Goal: Transaction & Acquisition: Book appointment/travel/reservation

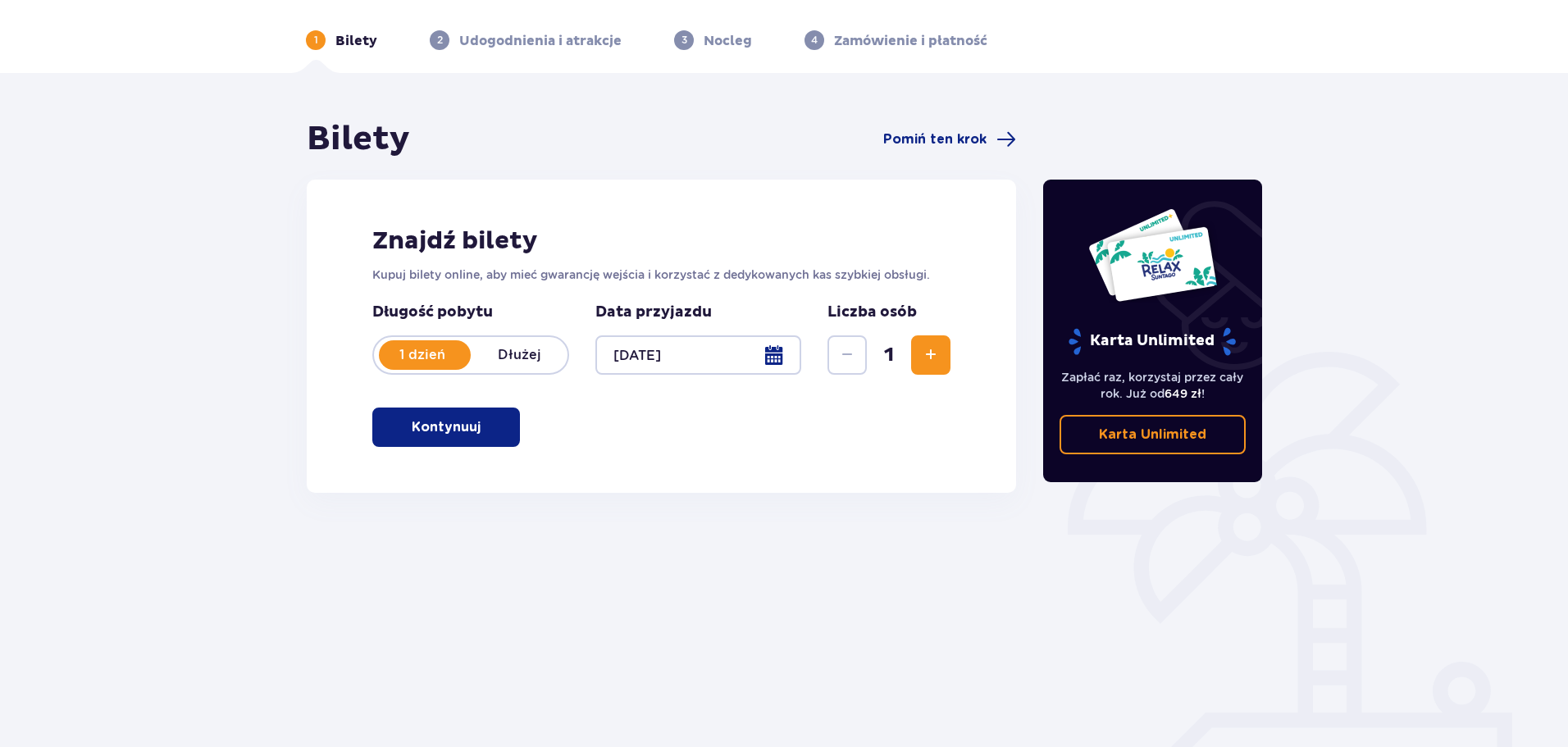
scroll to position [89, 0]
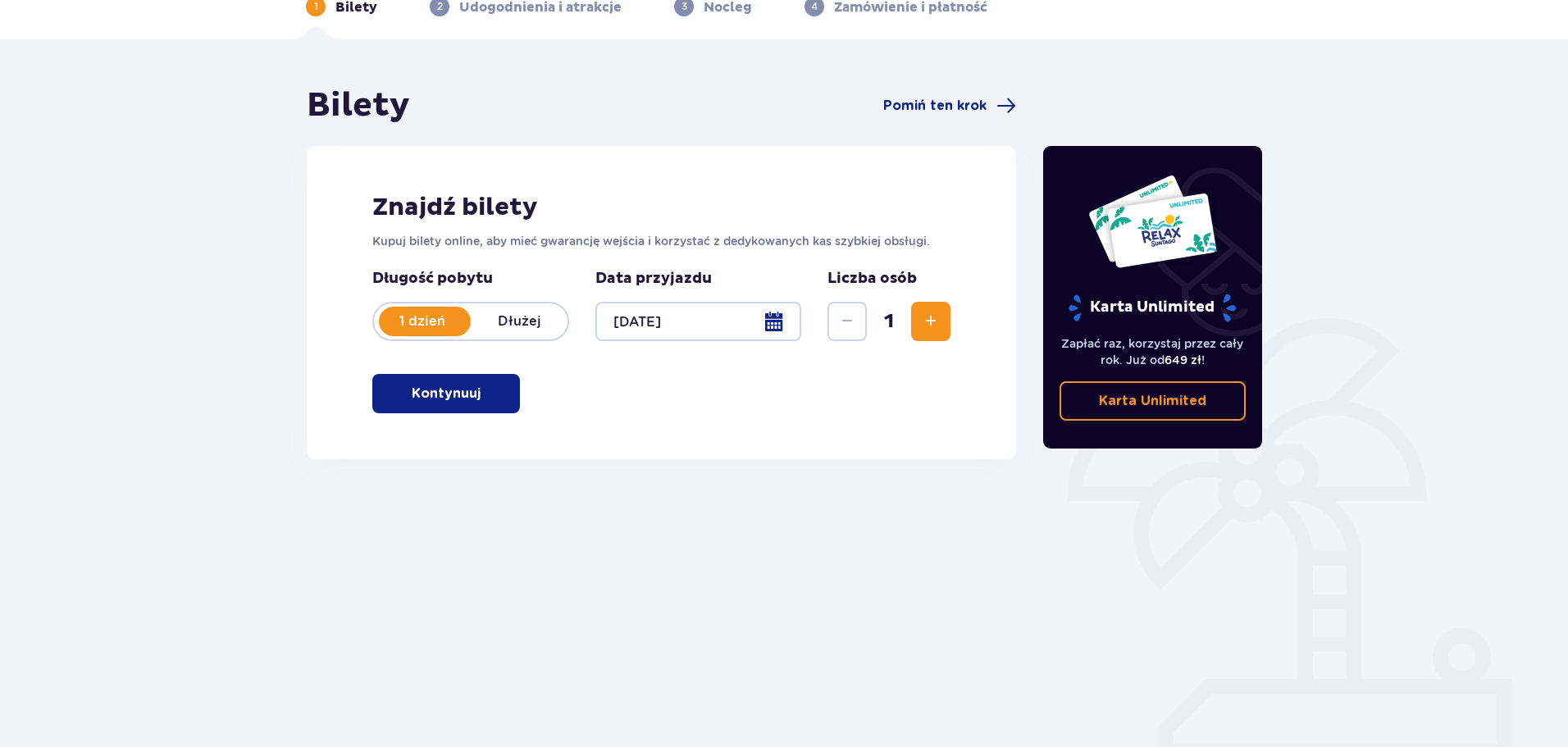
click at [508, 404] on button "Kontynuuj" at bounding box center [446, 394] width 148 height 40
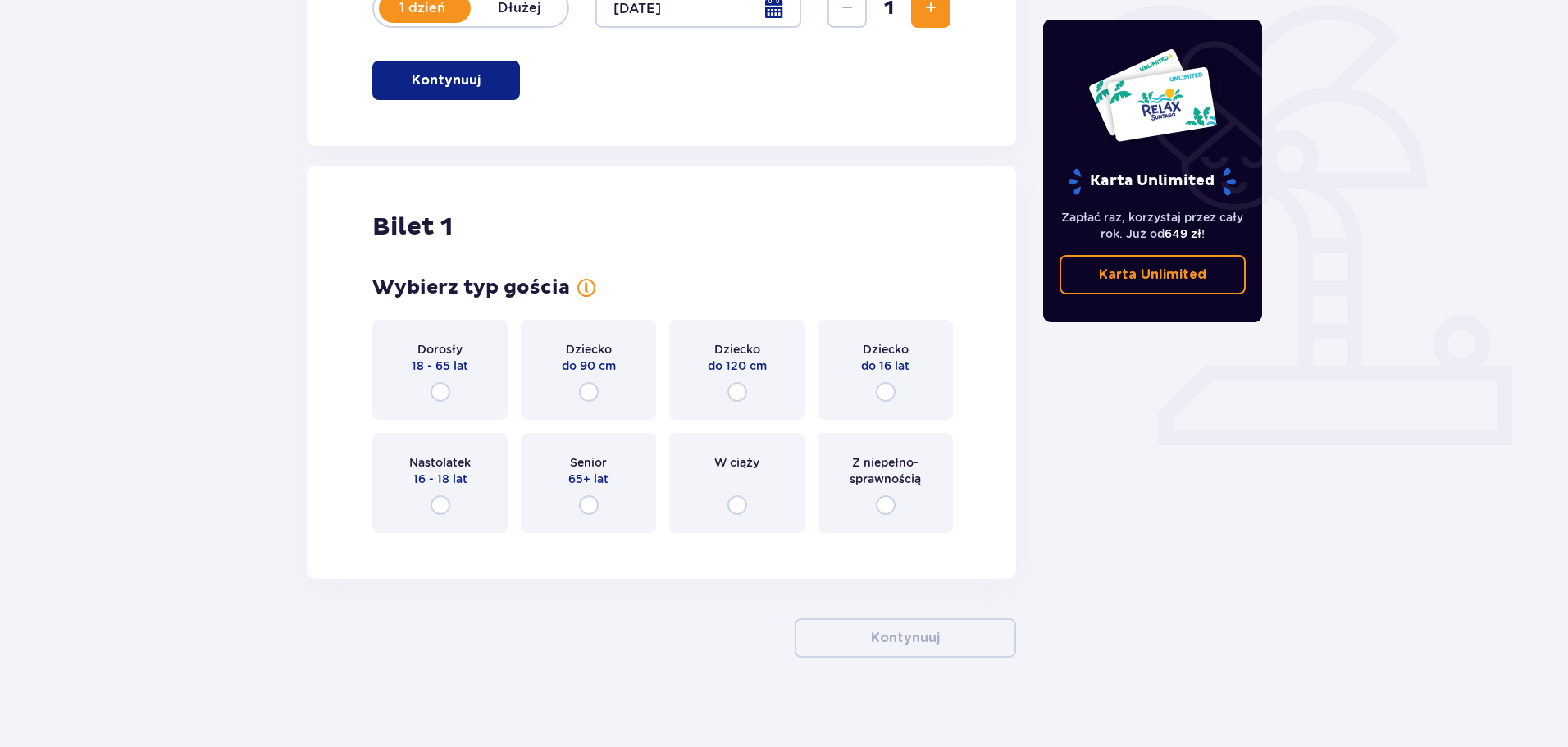
scroll to position [411, 0]
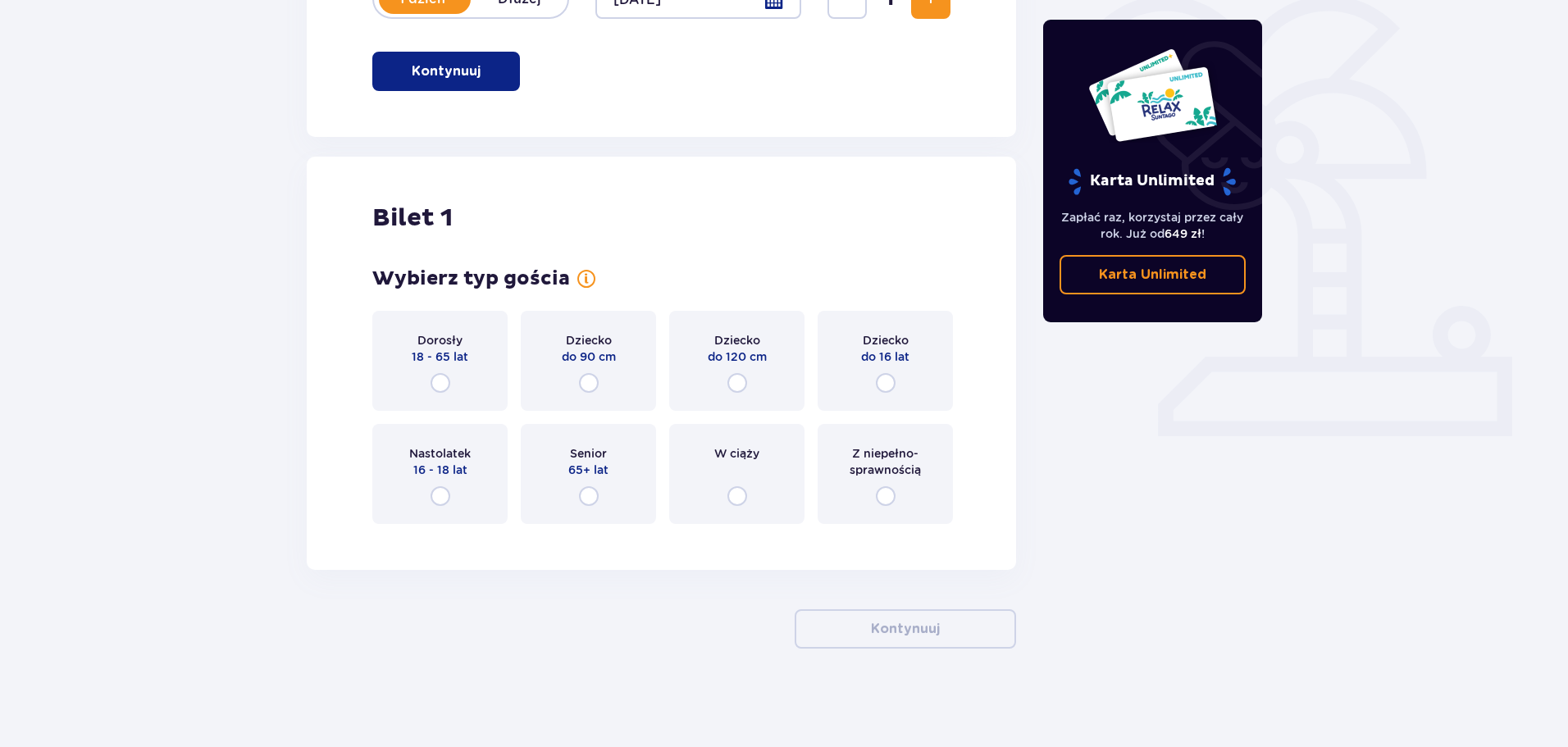
click at [464, 391] on div "Dorosły 18 - 65 lat" at bounding box center [440, 361] width 135 height 100
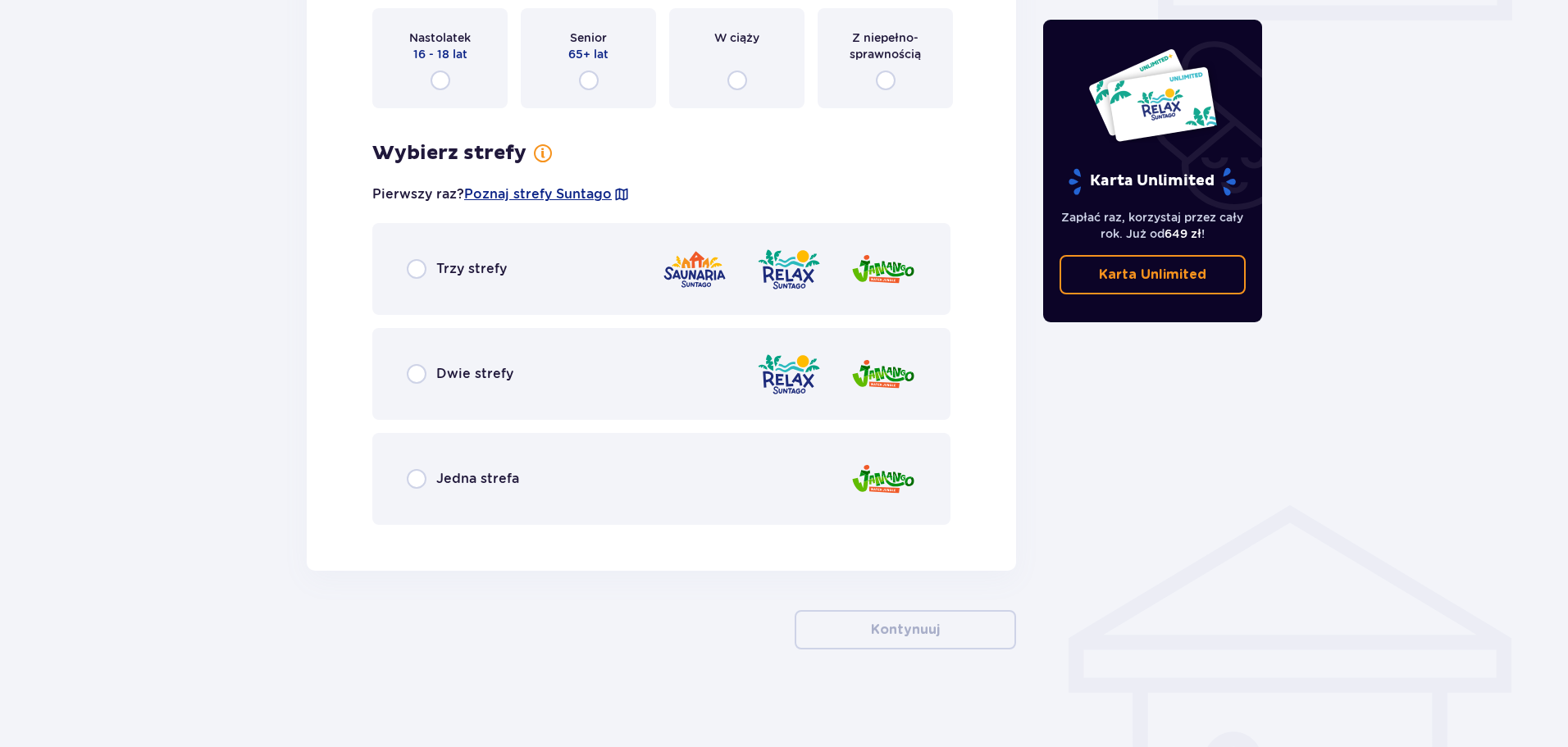
scroll to position [828, 0]
click at [518, 375] on div "Dwie strefy" at bounding box center [661, 373] width 578 height 92
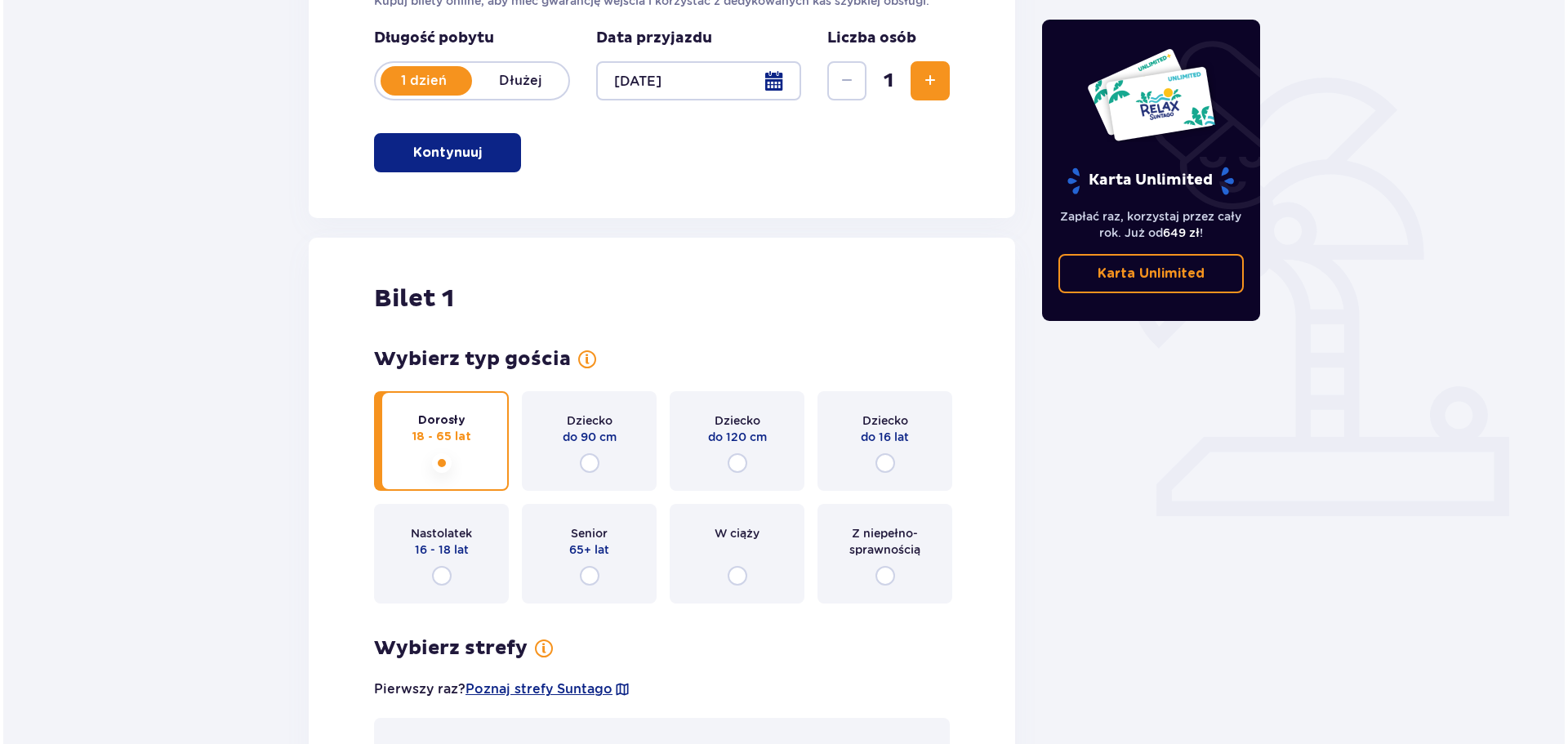
scroll to position [232, 0]
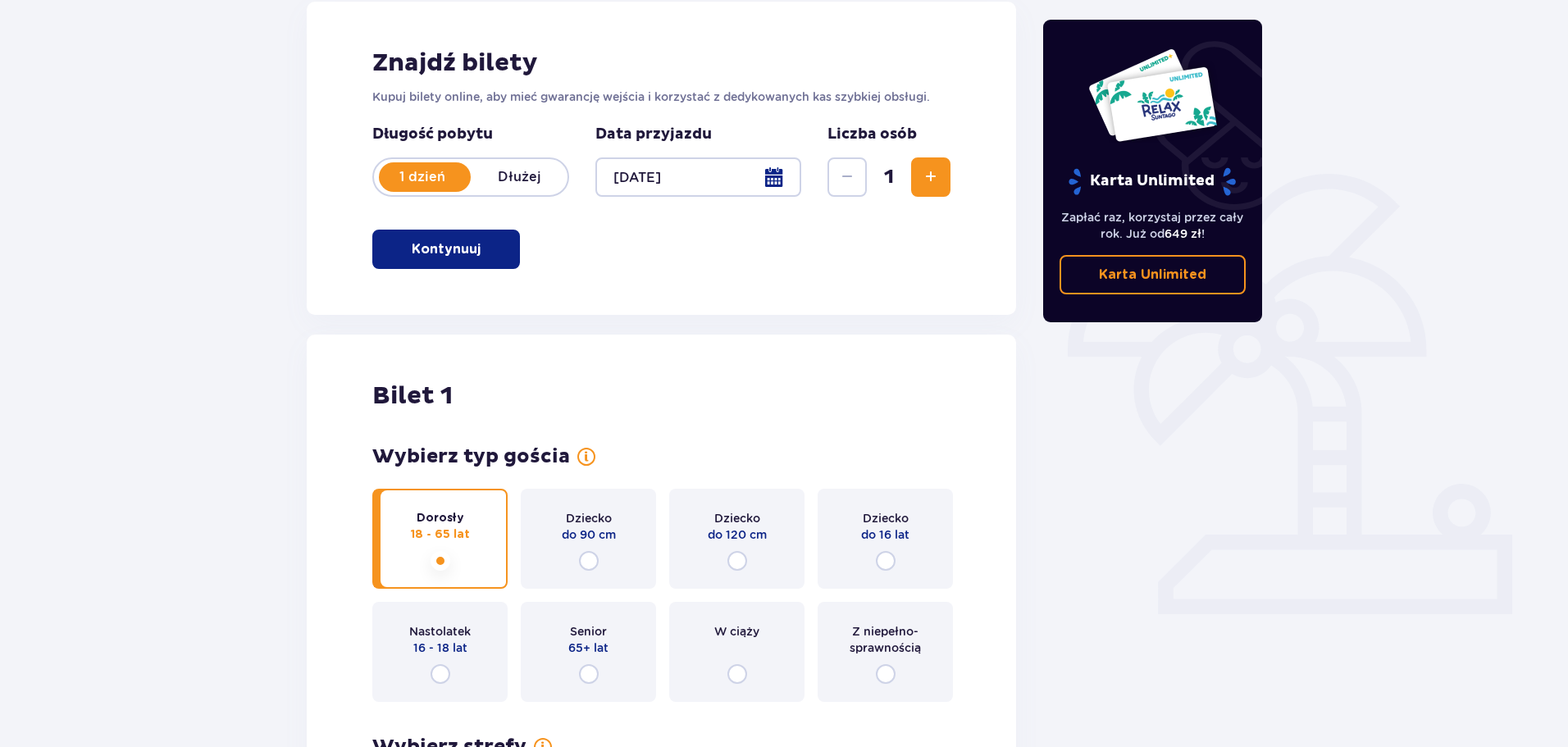
click at [700, 182] on div at bounding box center [698, 177] width 206 height 40
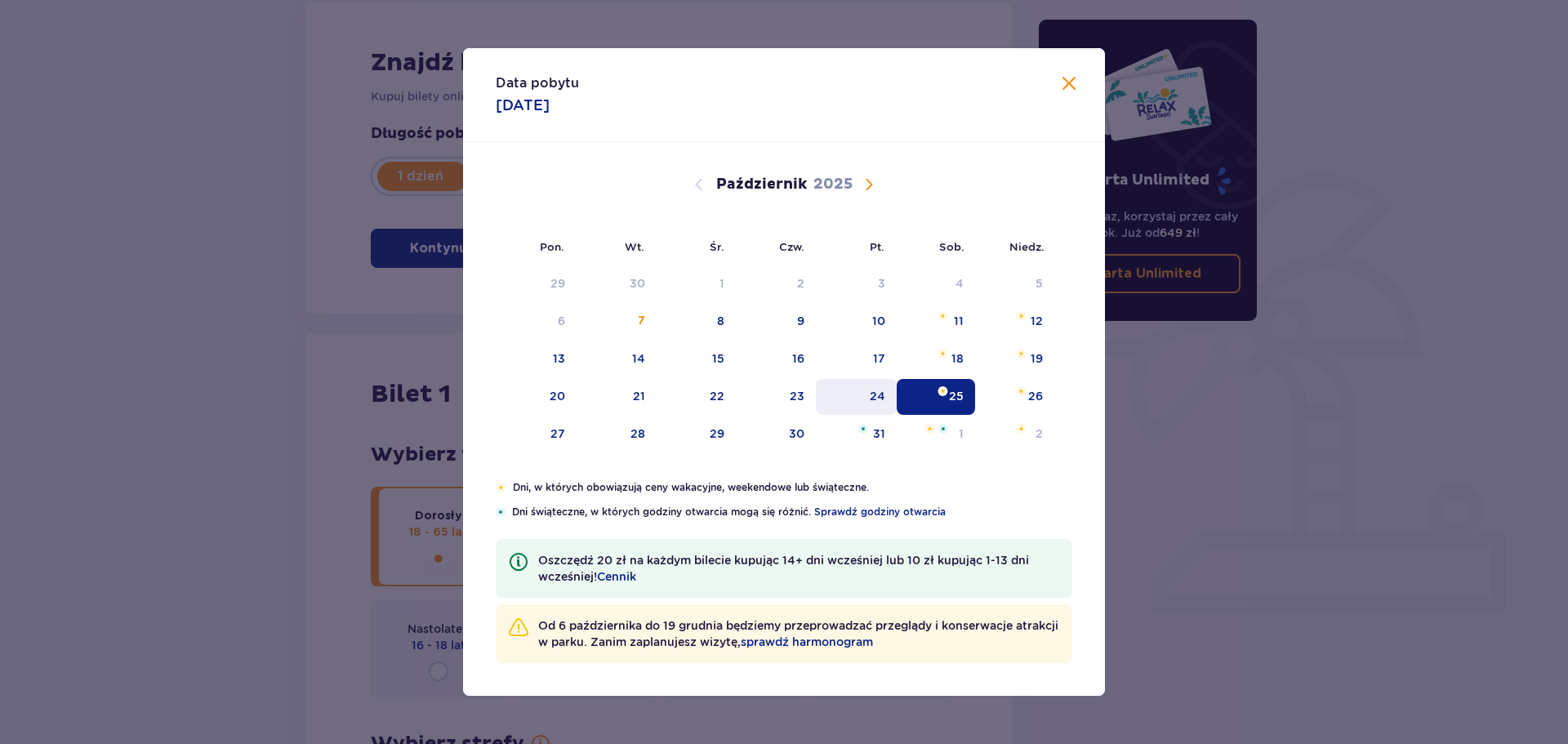
click at [880, 404] on div "24" at bounding box center [877, 396] width 15 height 16
type input "24.10.25"
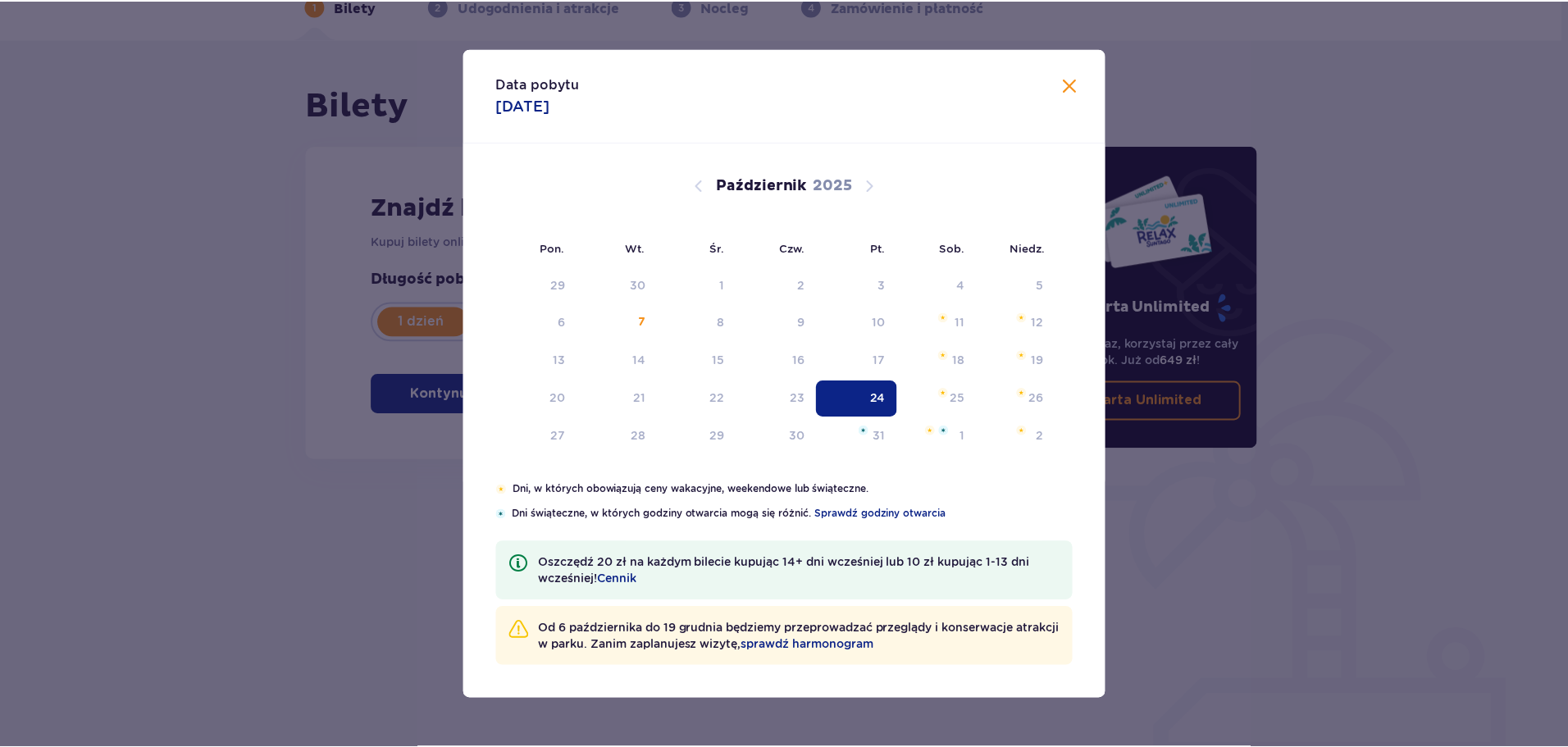
scroll to position [89, 0]
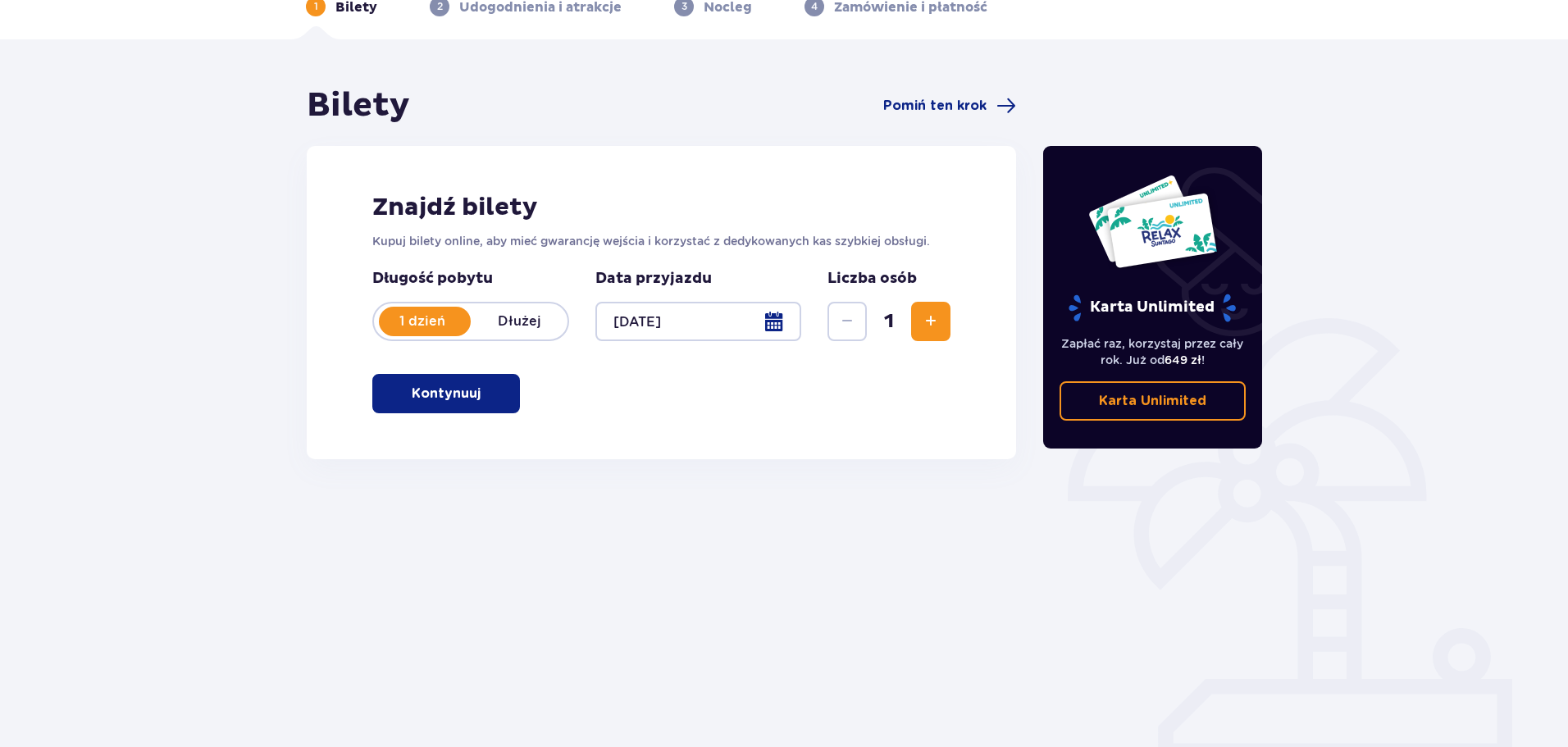
click at [1320, 524] on div "Bilety Pomiń ten krok Znajdź bilety Kupuj bilety online, aby mieć gwarancję wej…" at bounding box center [784, 393] width 1568 height 708
click at [441, 392] on p "Kontynuuj" at bounding box center [446, 393] width 69 height 18
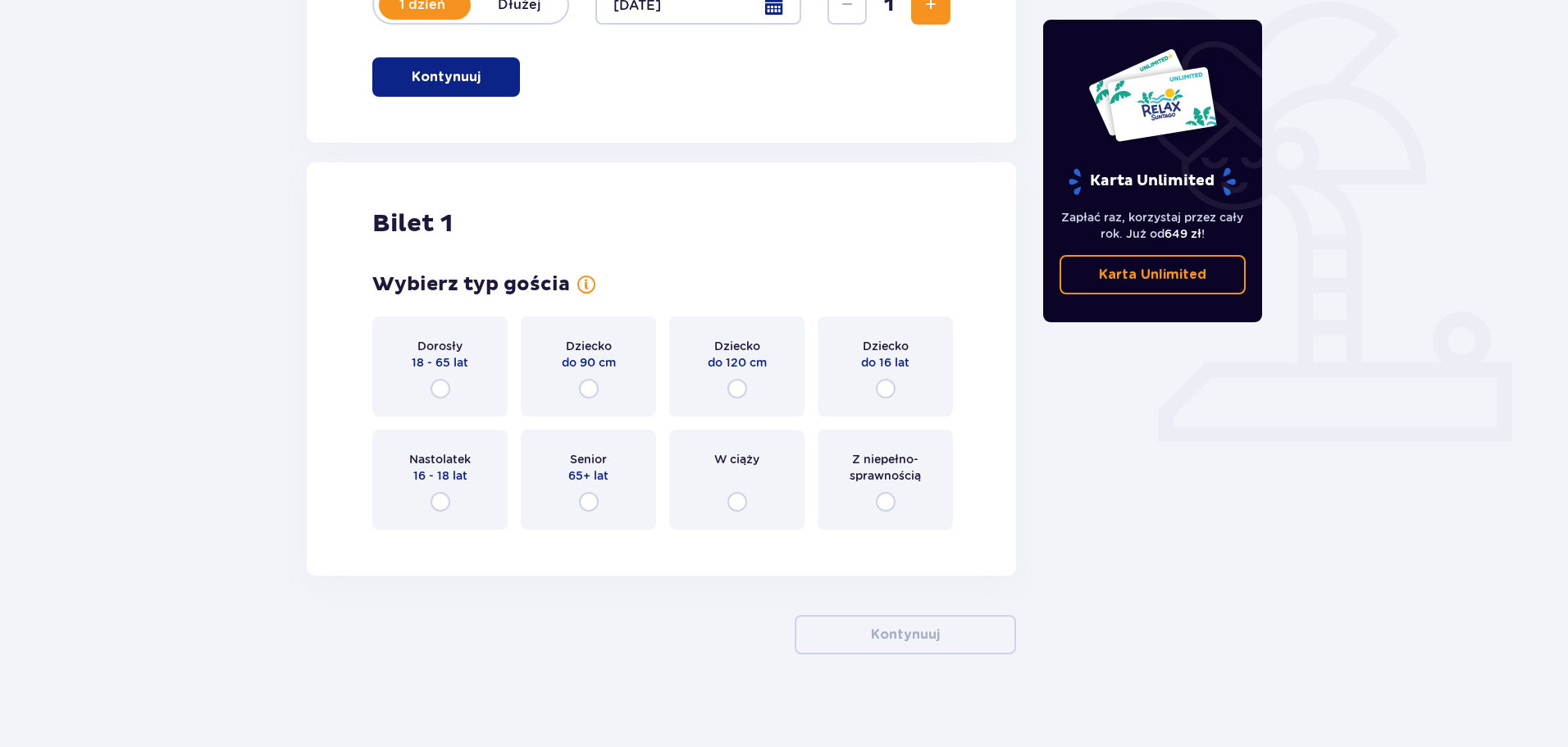
scroll to position [411, 0]
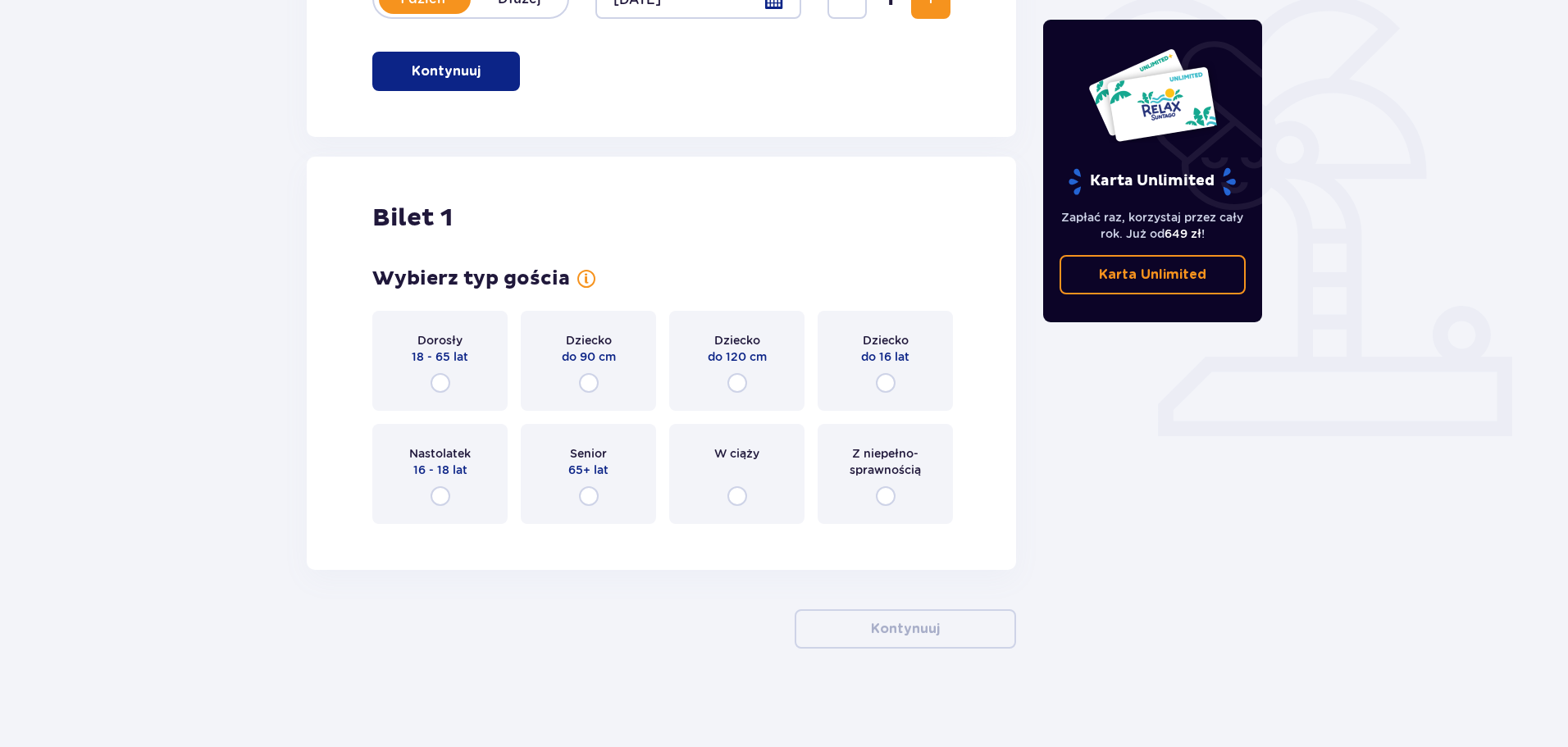
click at [442, 378] on input "radio" at bounding box center [440, 383] width 20 height 20
radio input "true"
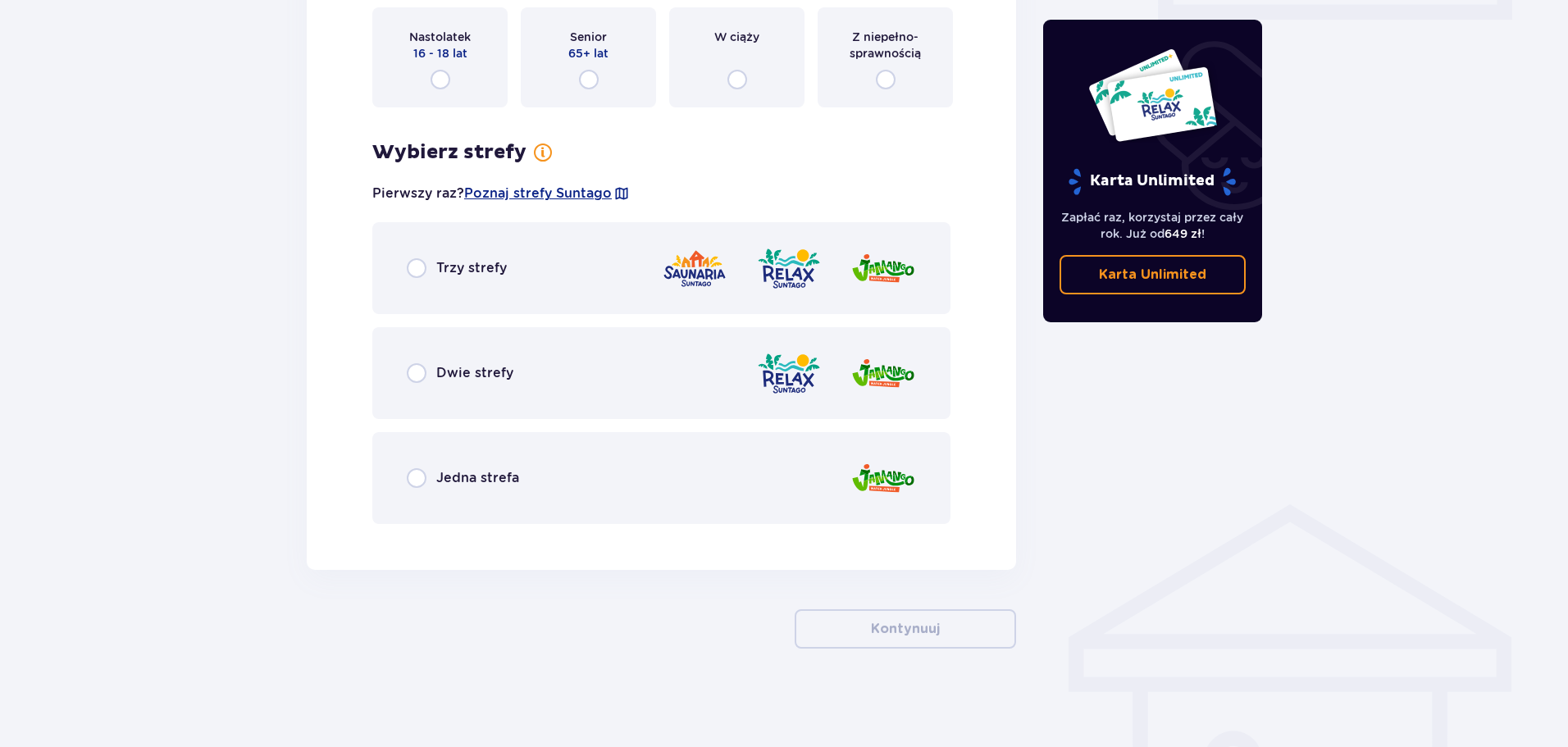
click at [544, 386] on div "Dwie strefy" at bounding box center [661, 373] width 578 height 92
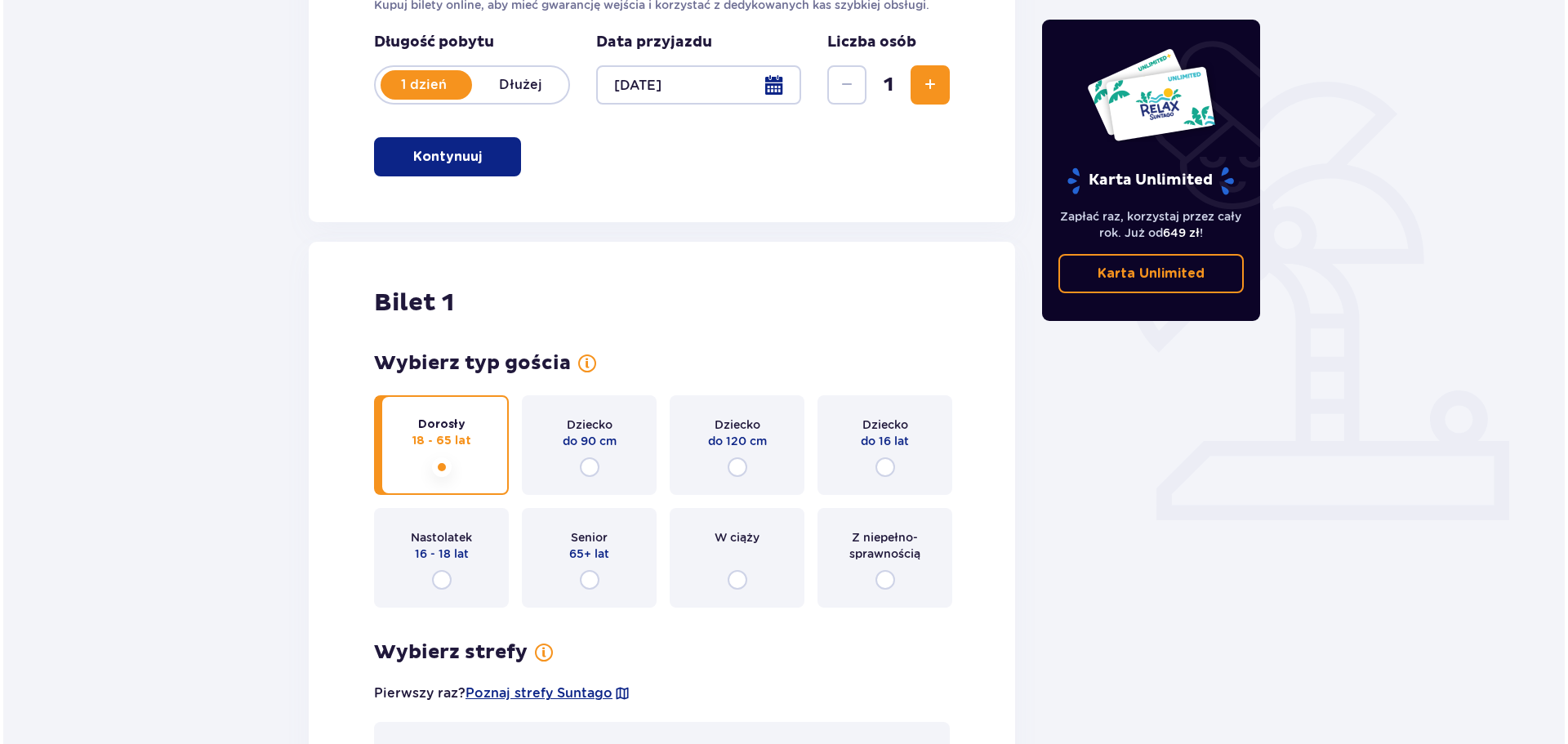
scroll to position [314, 0]
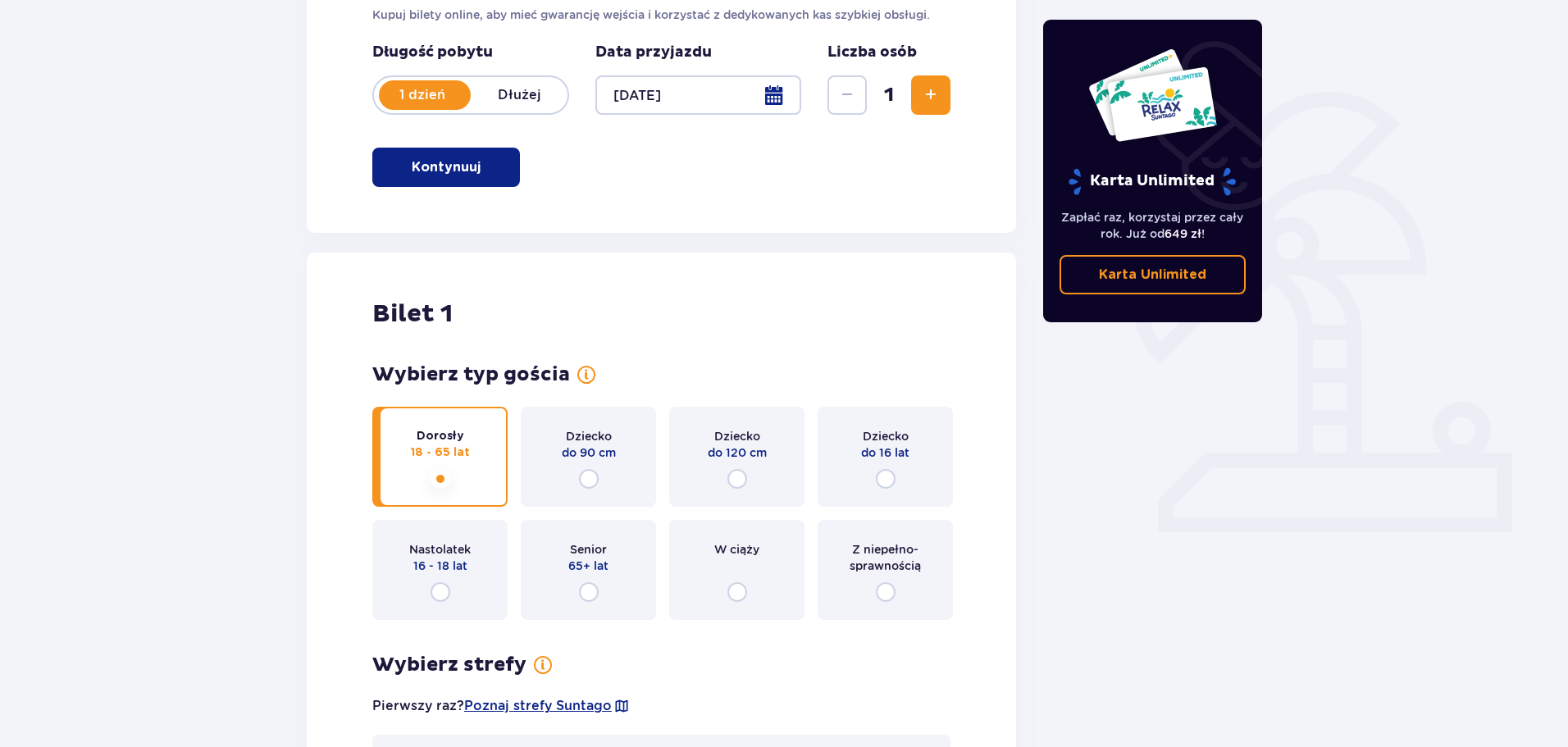
click at [662, 104] on div at bounding box center [698, 96] width 206 height 40
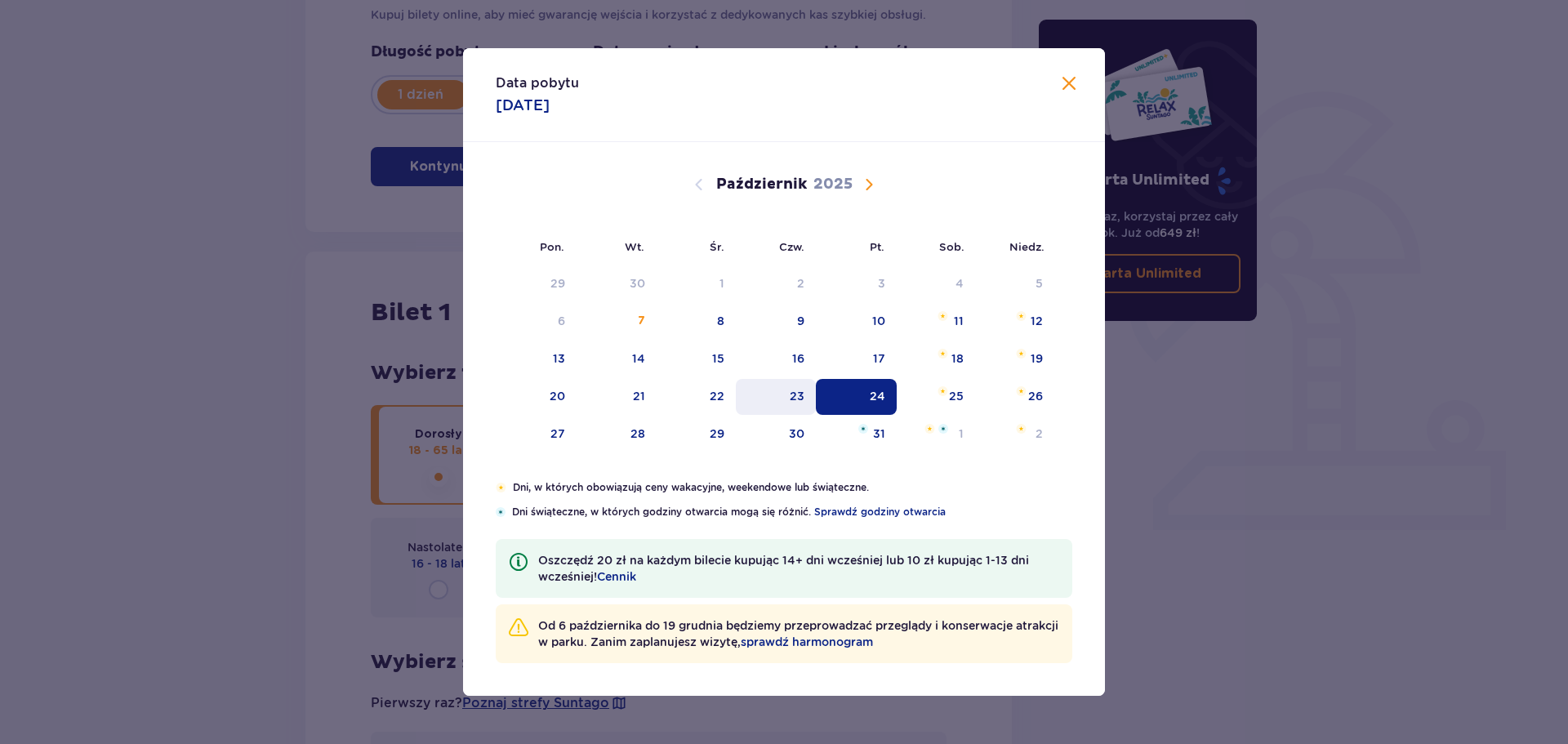
click at [799, 403] on div "23" at bounding box center [797, 396] width 15 height 16
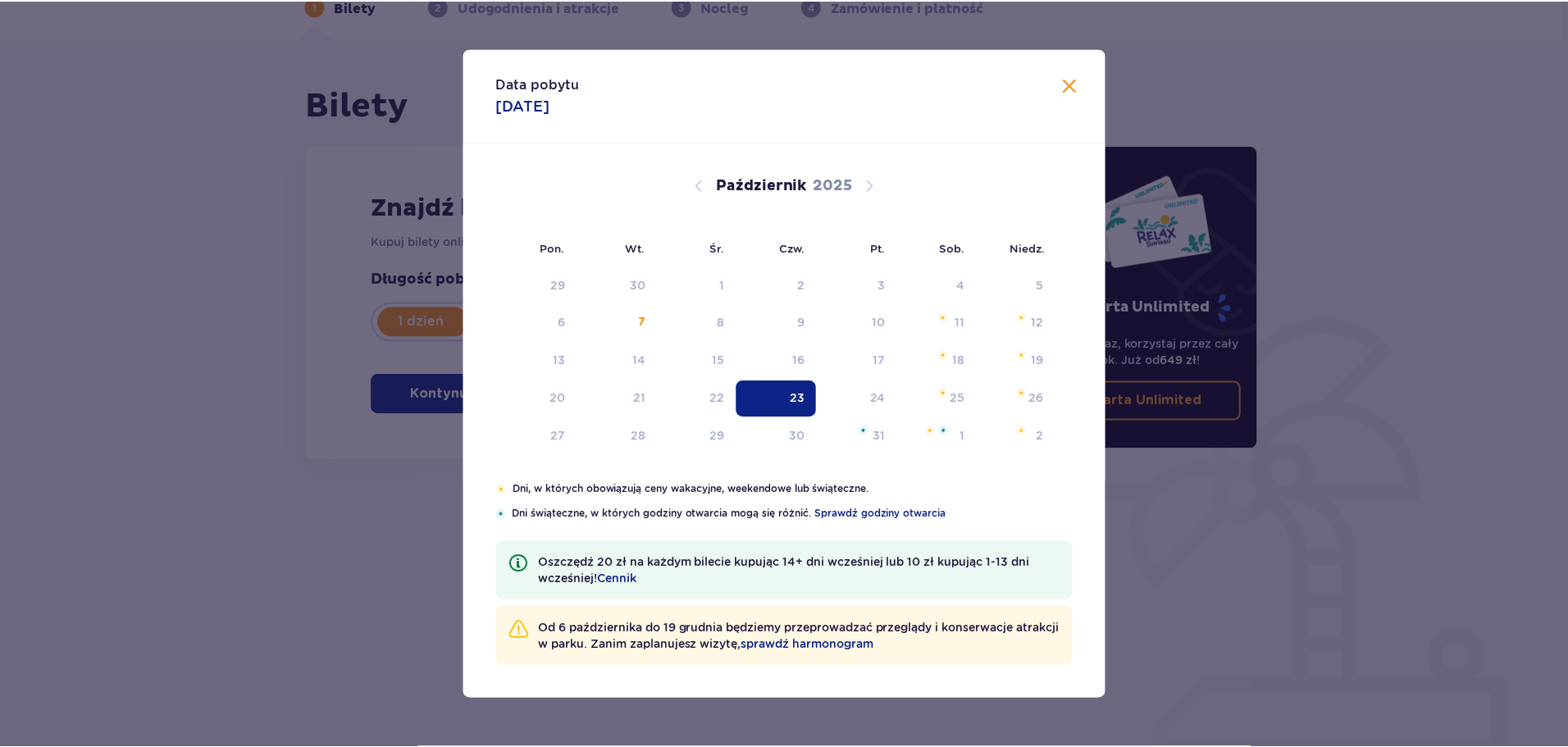
scroll to position [89, 0]
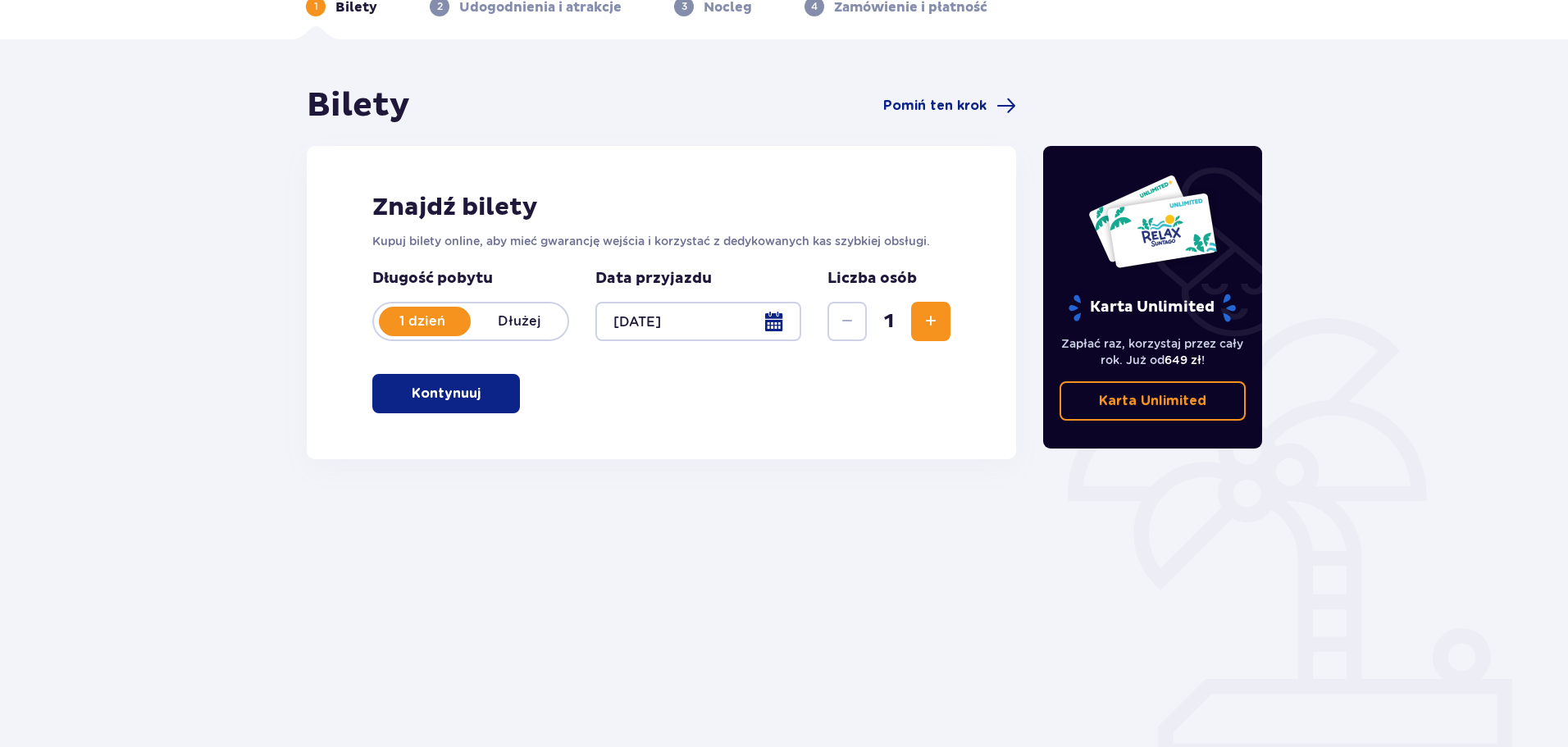
click at [496, 396] on button "Kontynuuj" at bounding box center [446, 394] width 148 height 40
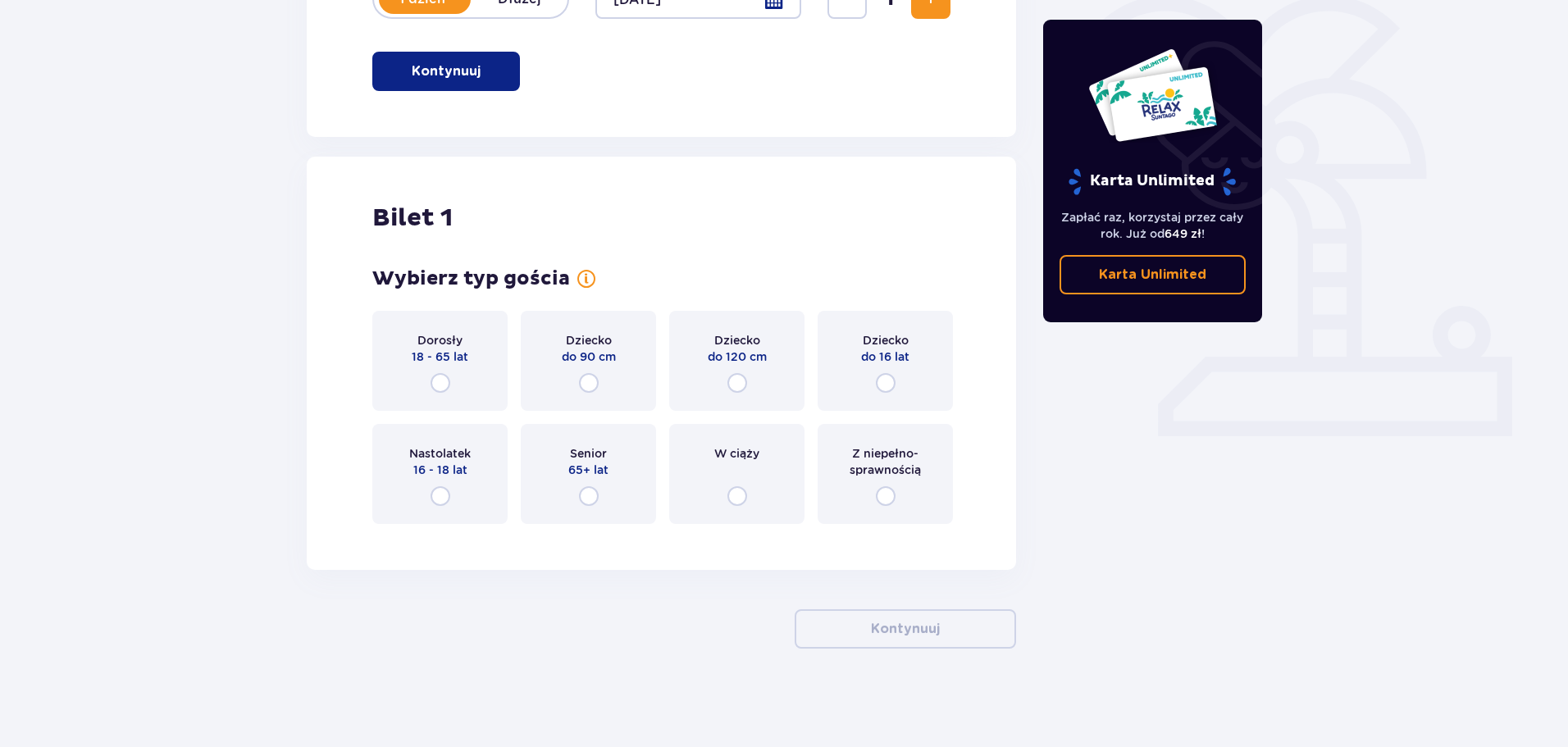
click at [480, 382] on div "Dorosły 18 - 65 lat" at bounding box center [440, 361] width 135 height 100
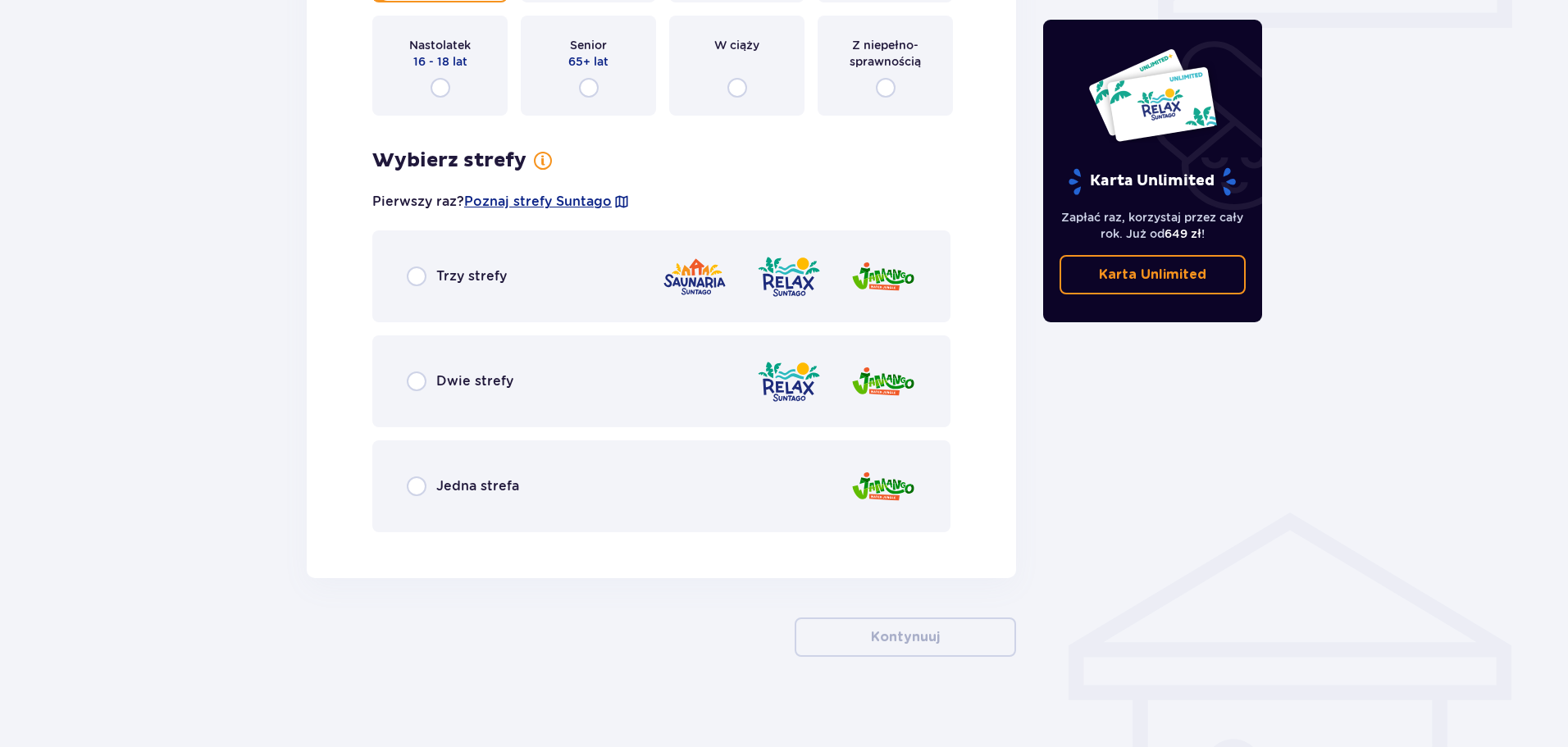
scroll to position [828, 0]
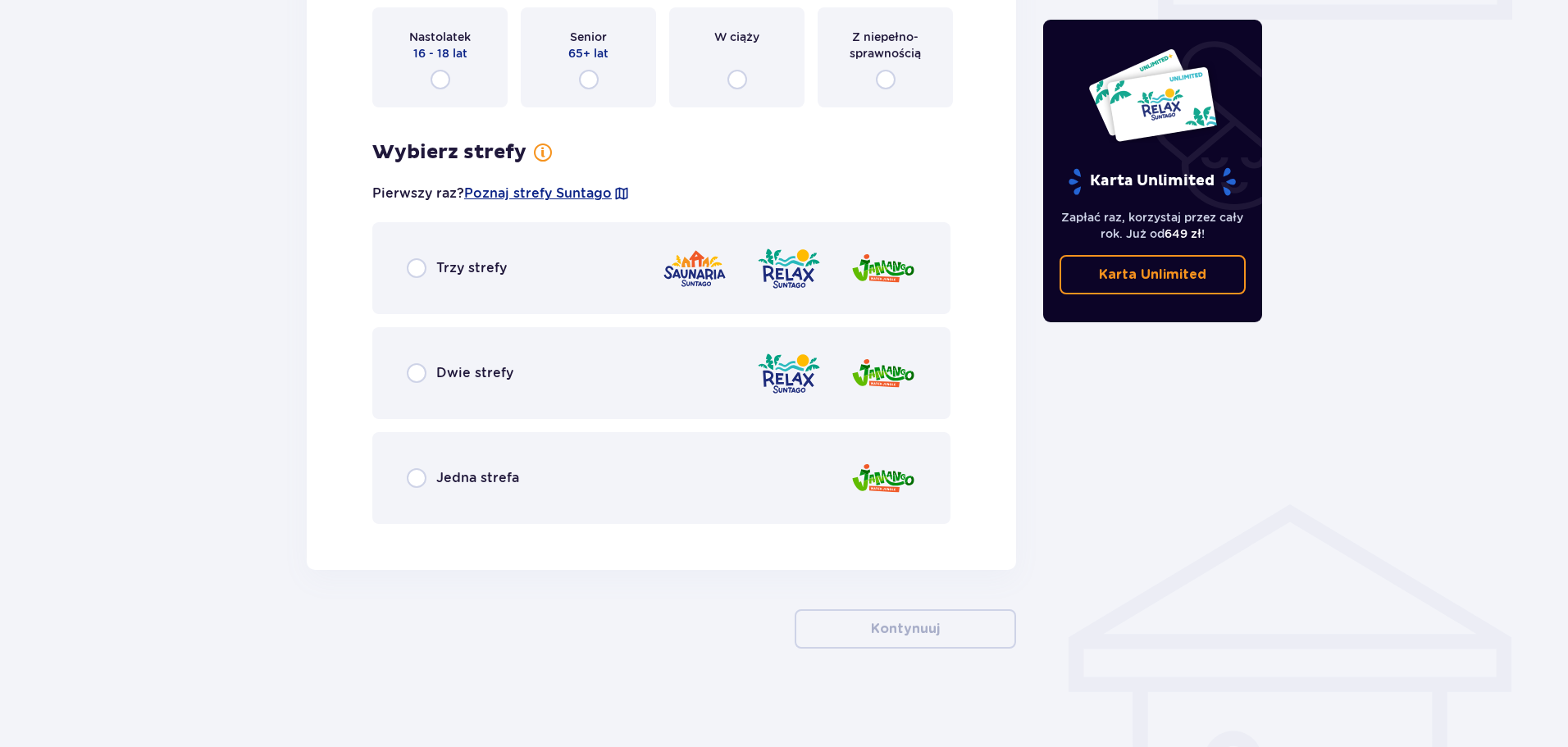
click at [542, 401] on div "Dwie strefy" at bounding box center [661, 373] width 578 height 92
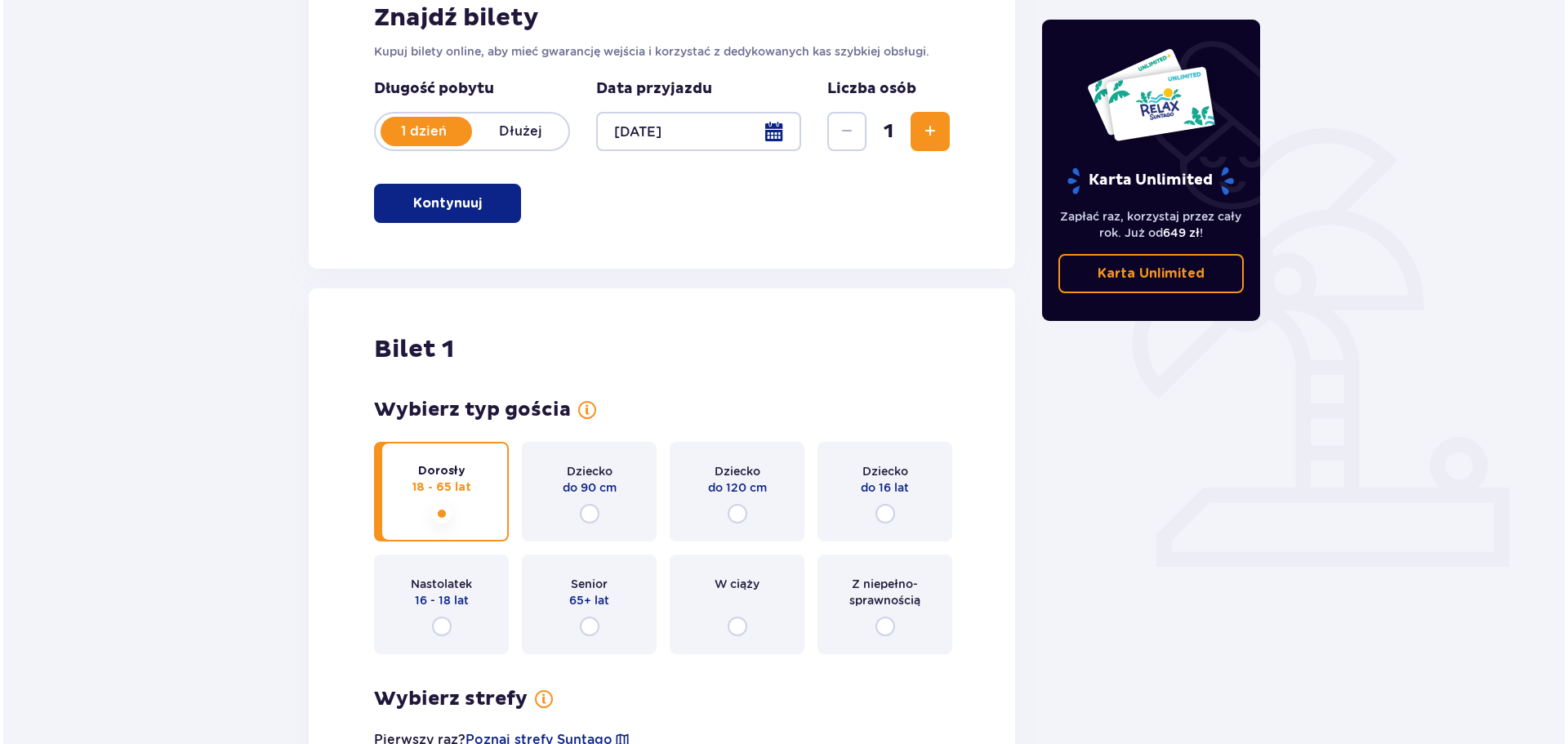
scroll to position [232, 0]
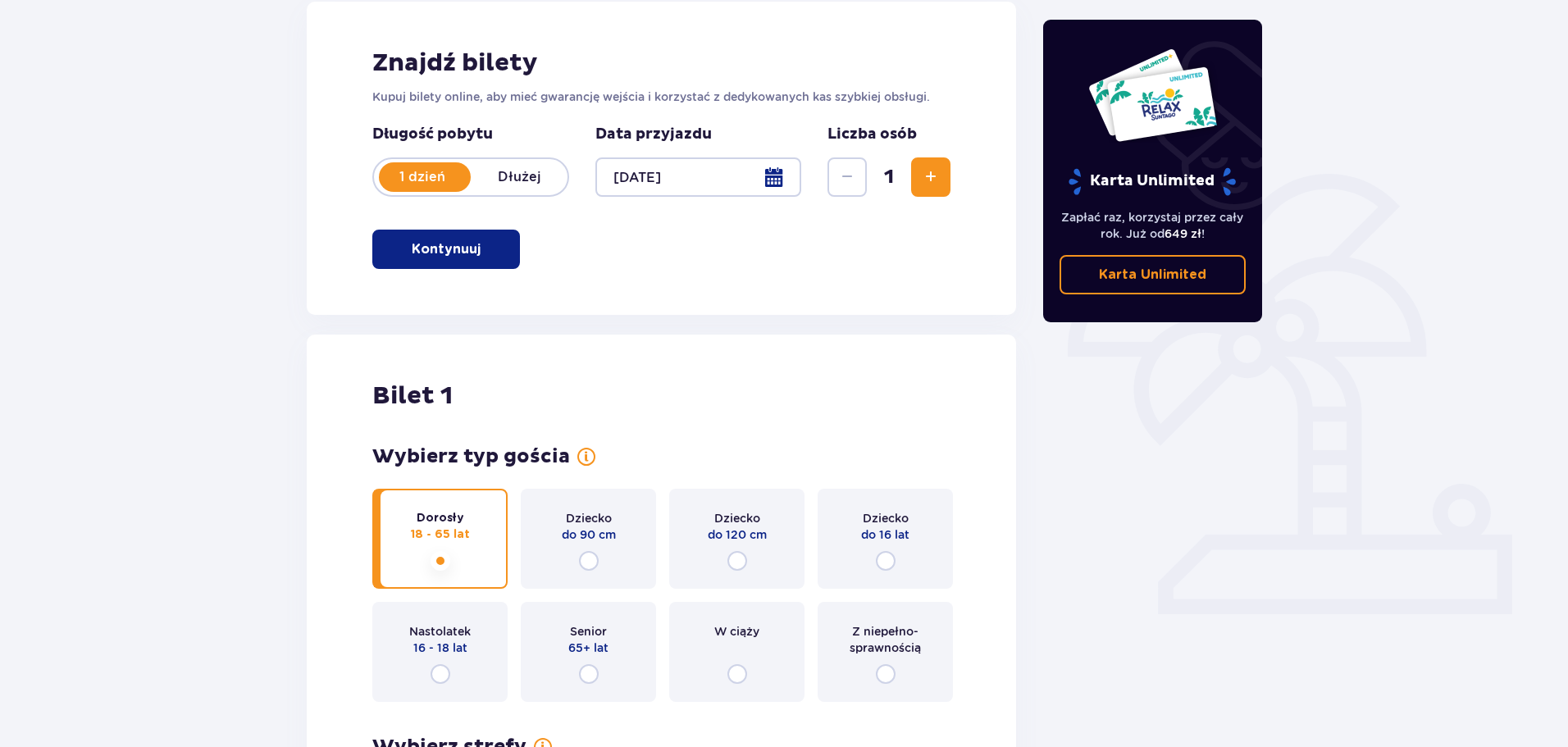
click at [648, 182] on div at bounding box center [698, 177] width 206 height 40
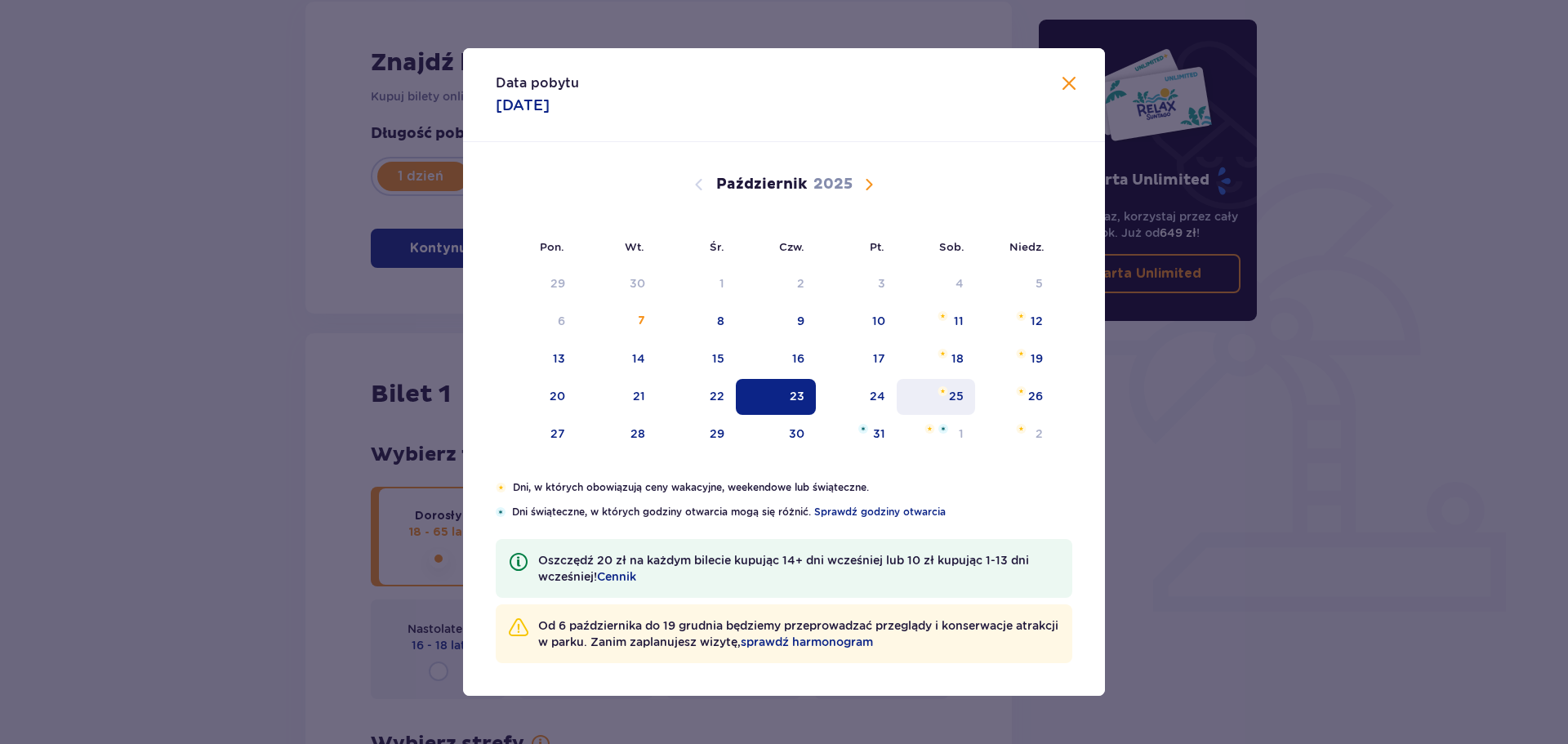
click at [935, 393] on div "25" at bounding box center [937, 397] width 79 height 36
type input "25.10.25"
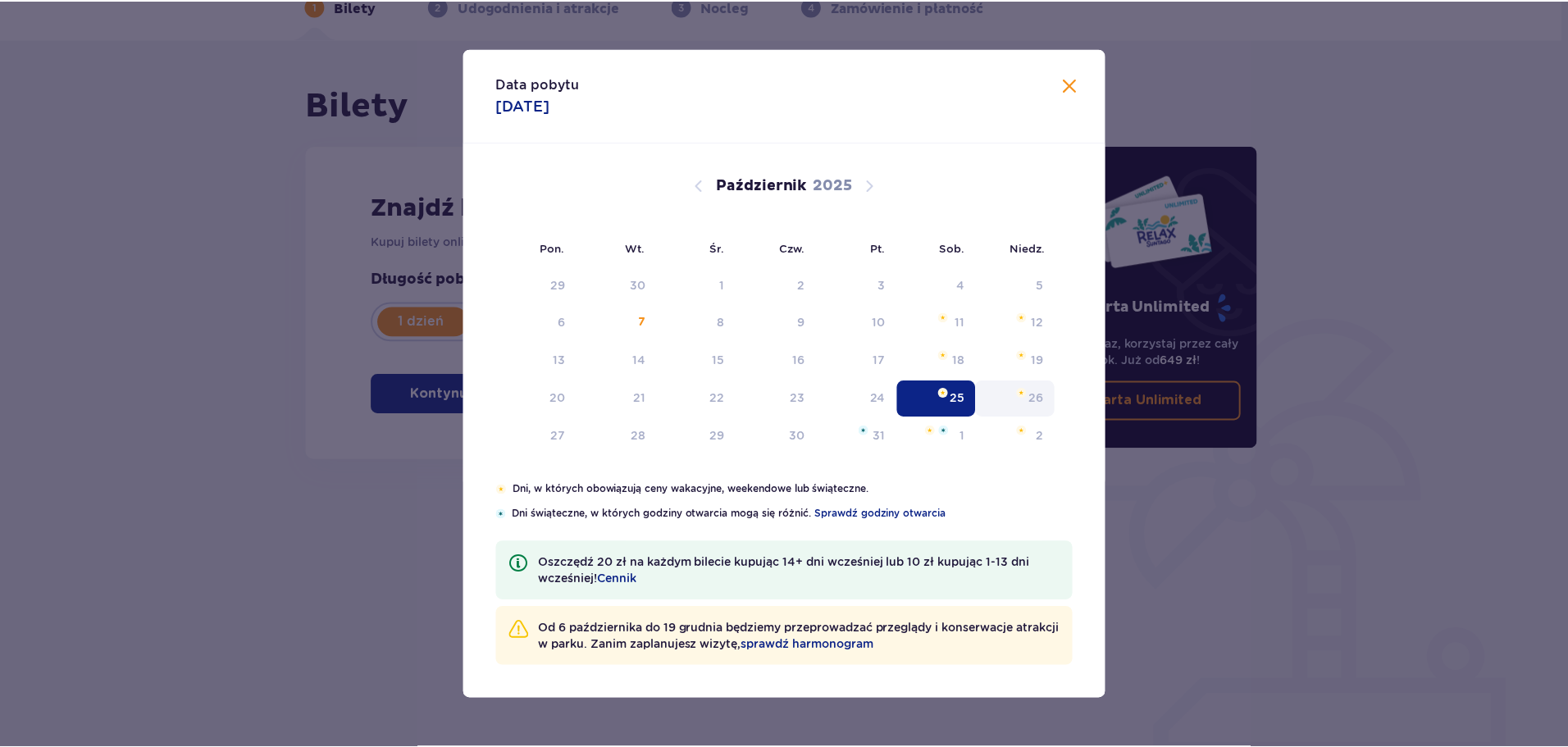
scroll to position [89, 0]
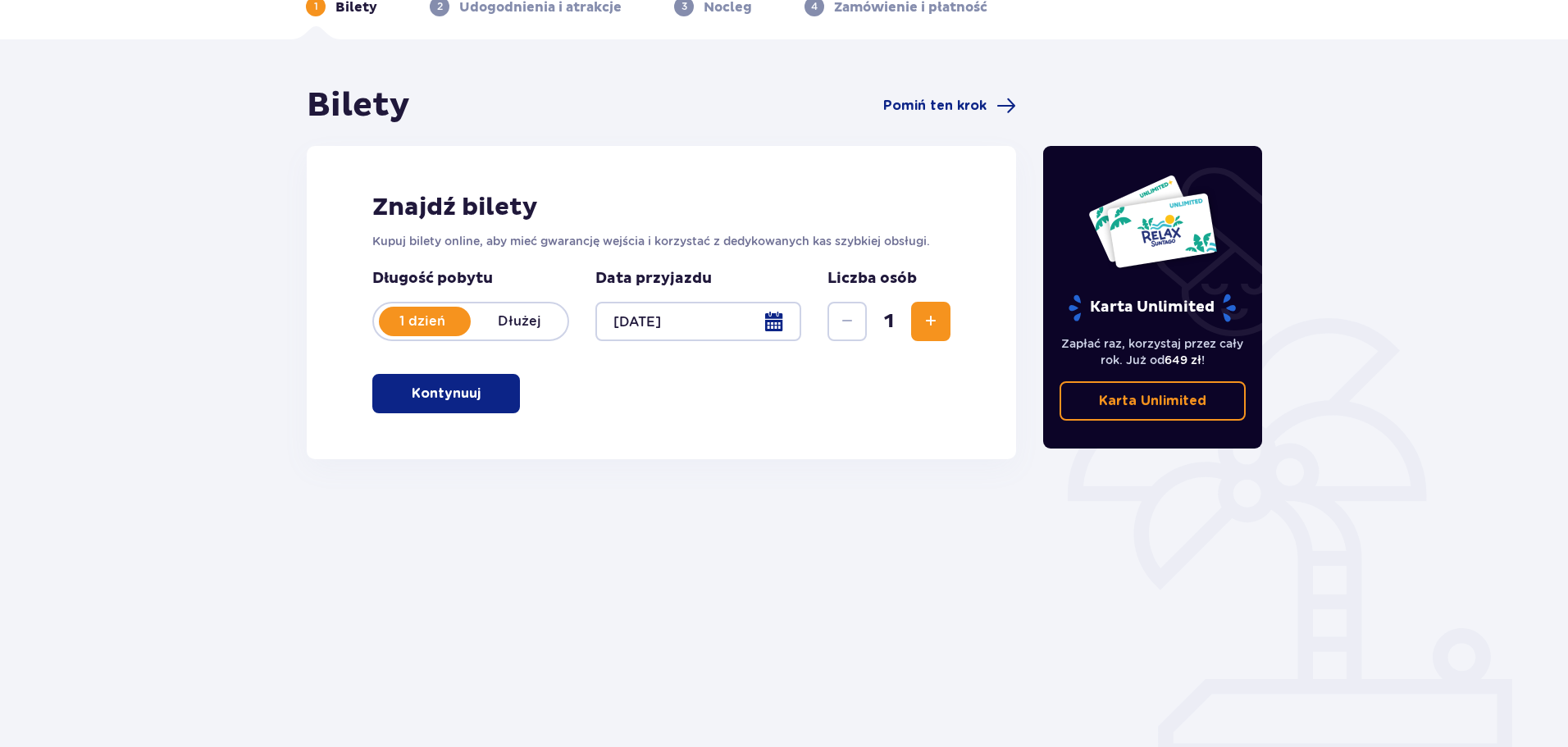
click at [439, 395] on p "Kontynuuj" at bounding box center [446, 393] width 69 height 18
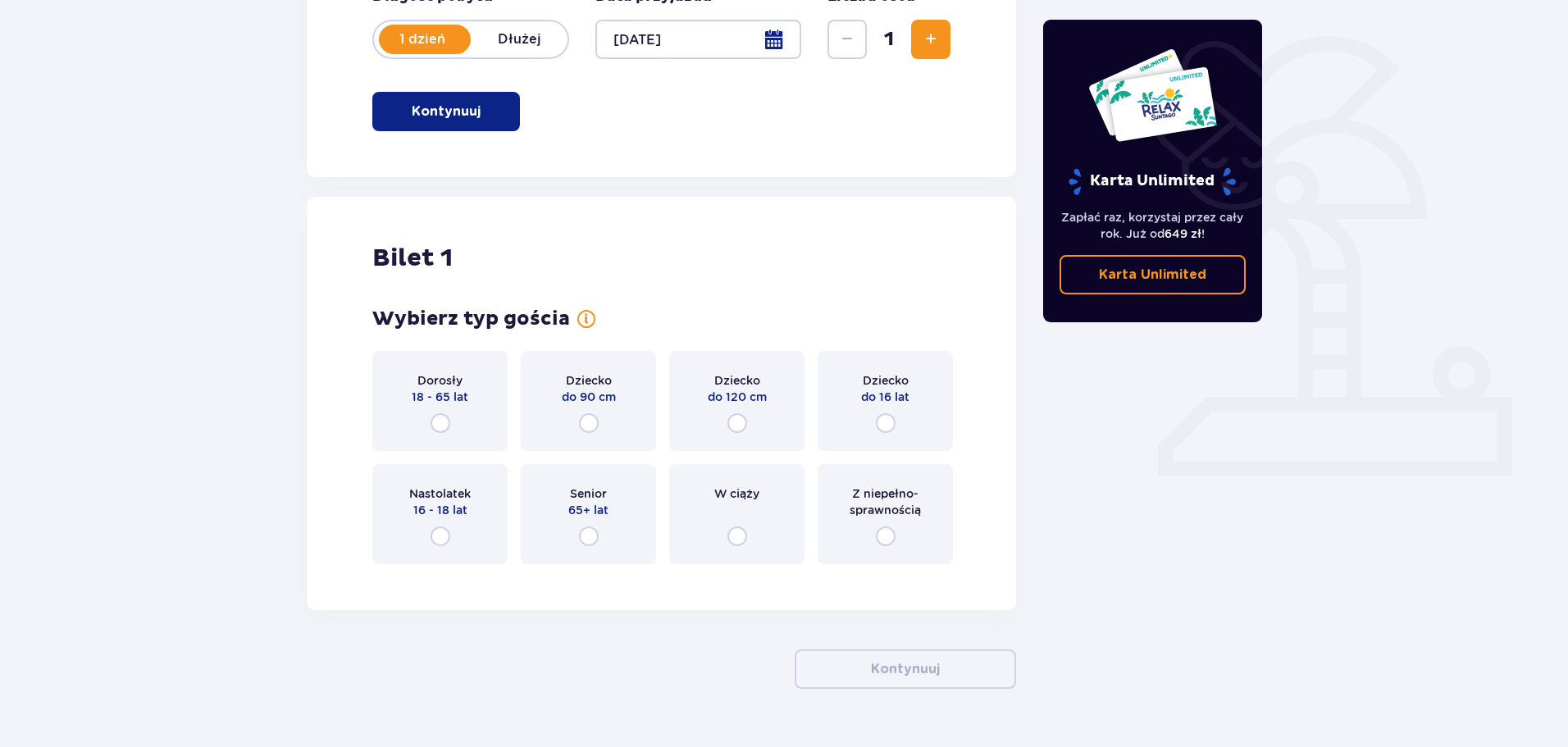
scroll to position [411, 0]
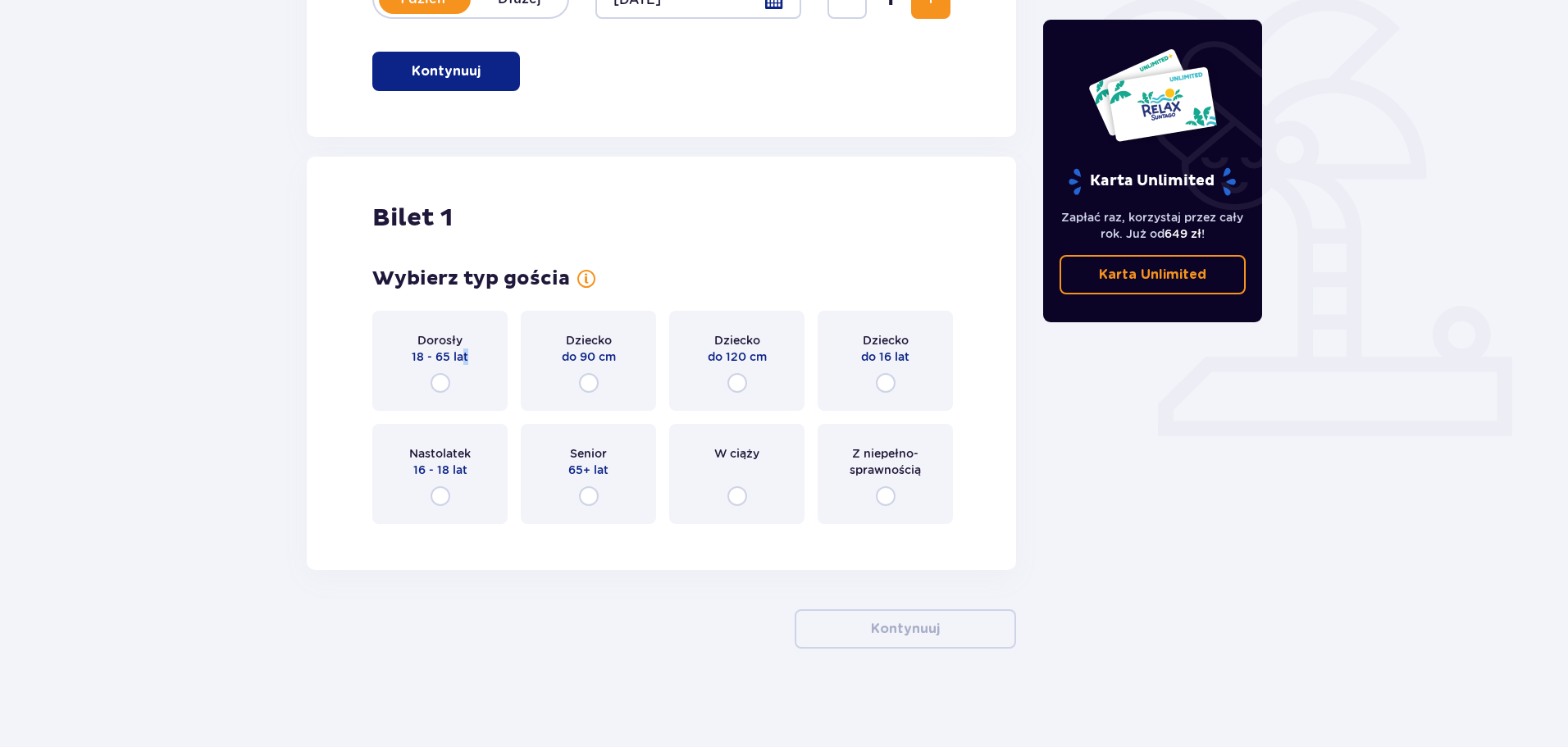
click at [464, 376] on div "Dorosły 18 - 65 lat" at bounding box center [440, 361] width 135 height 100
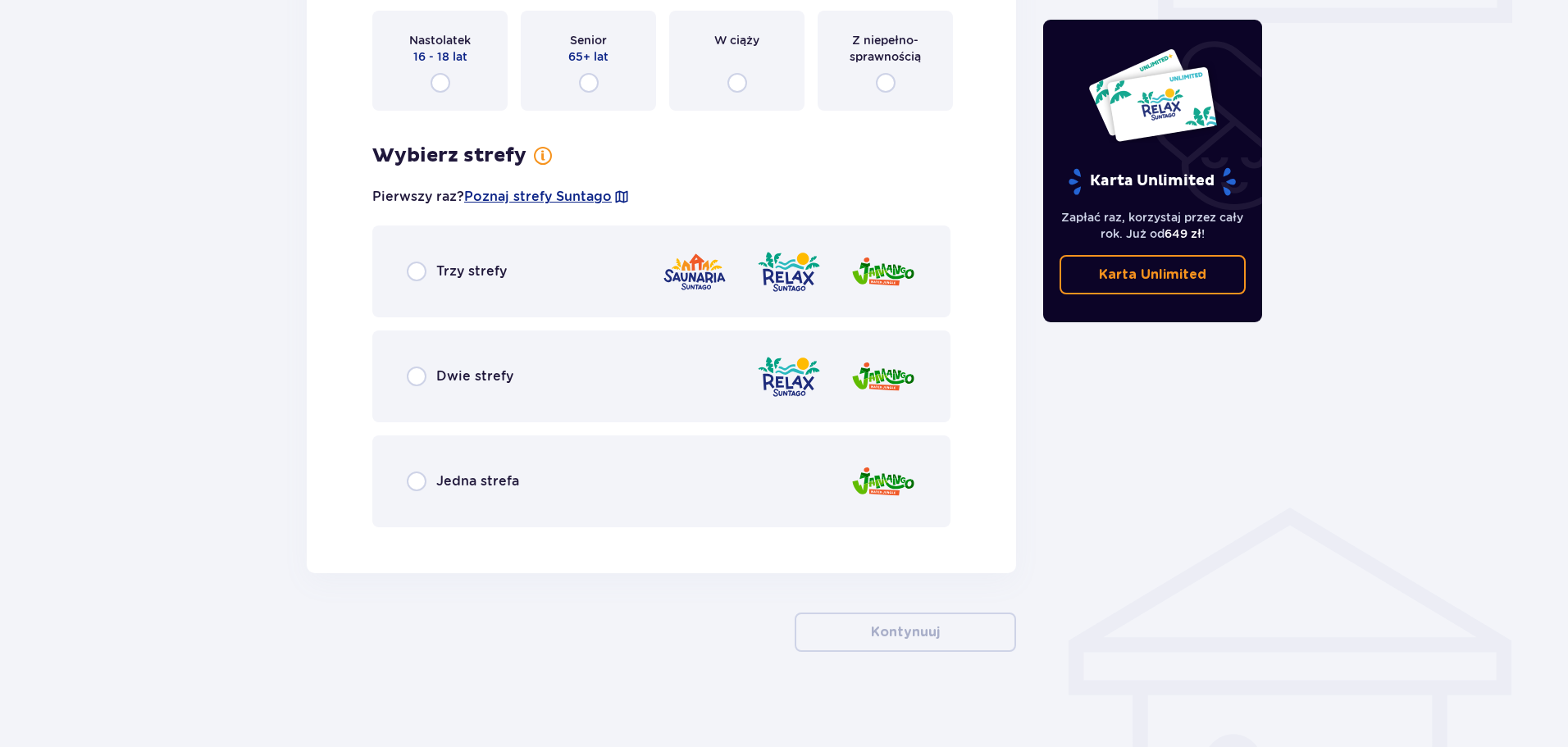
scroll to position [828, 0]
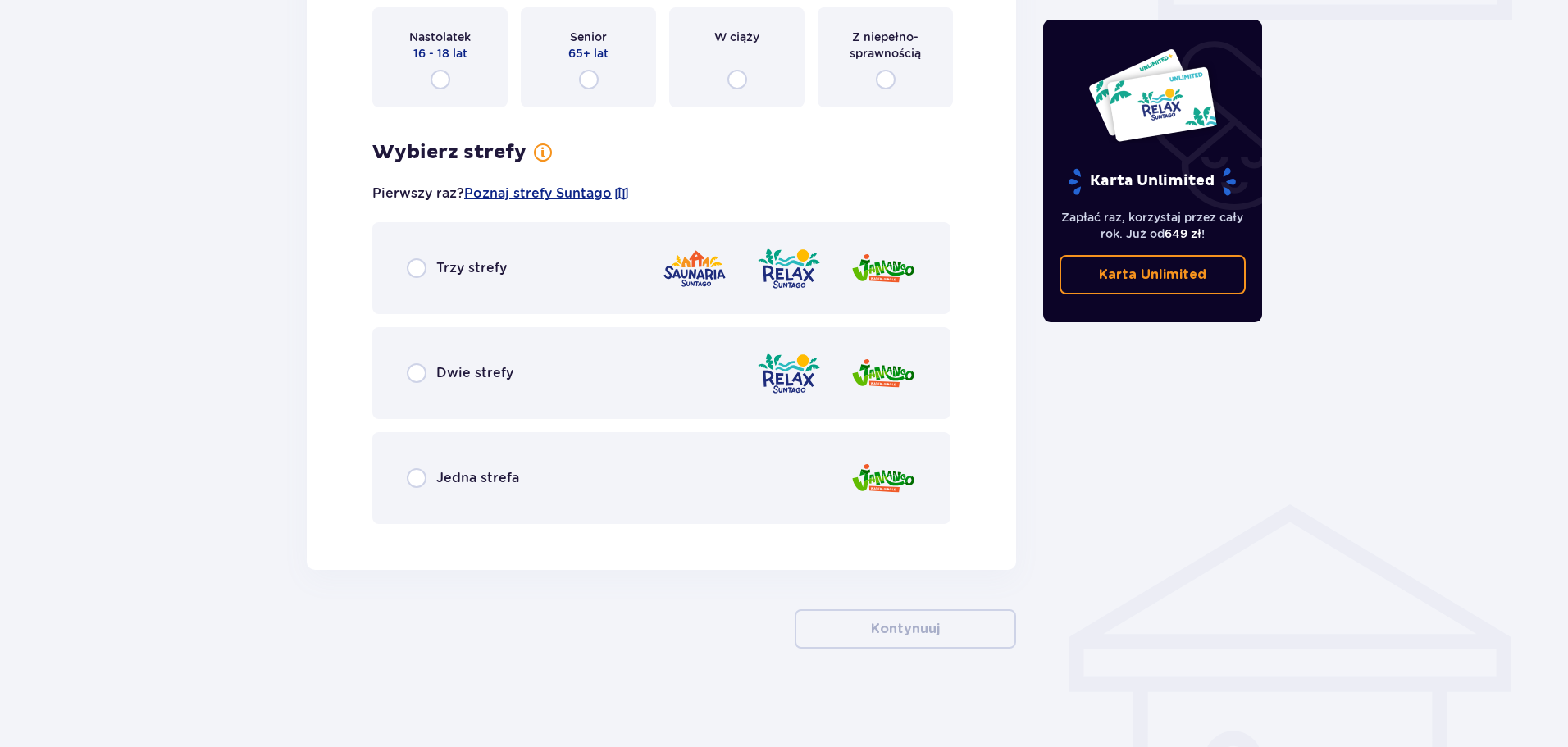
click at [464, 386] on div "Dwie strefy" at bounding box center [661, 373] width 578 height 92
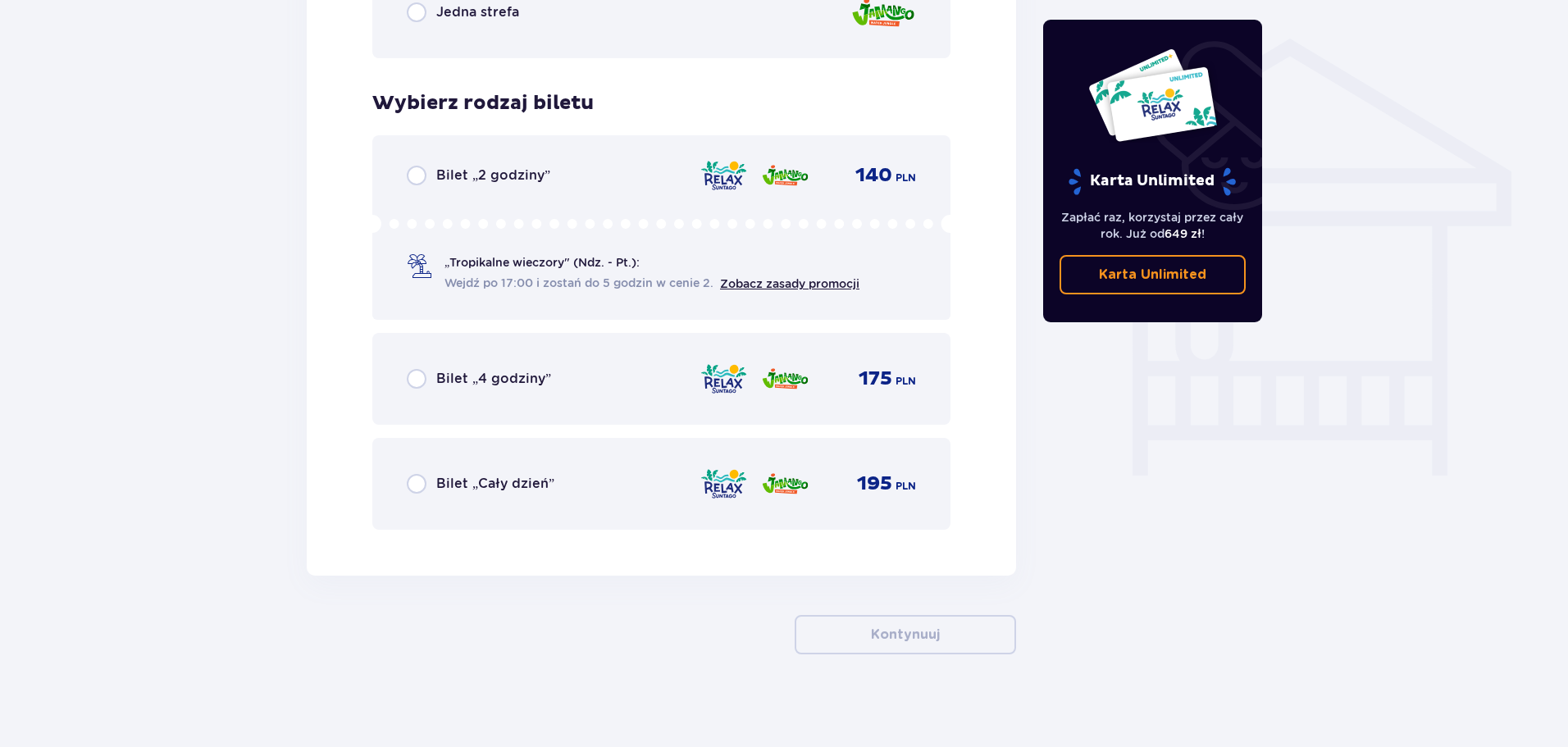
scroll to position [1300, 0]
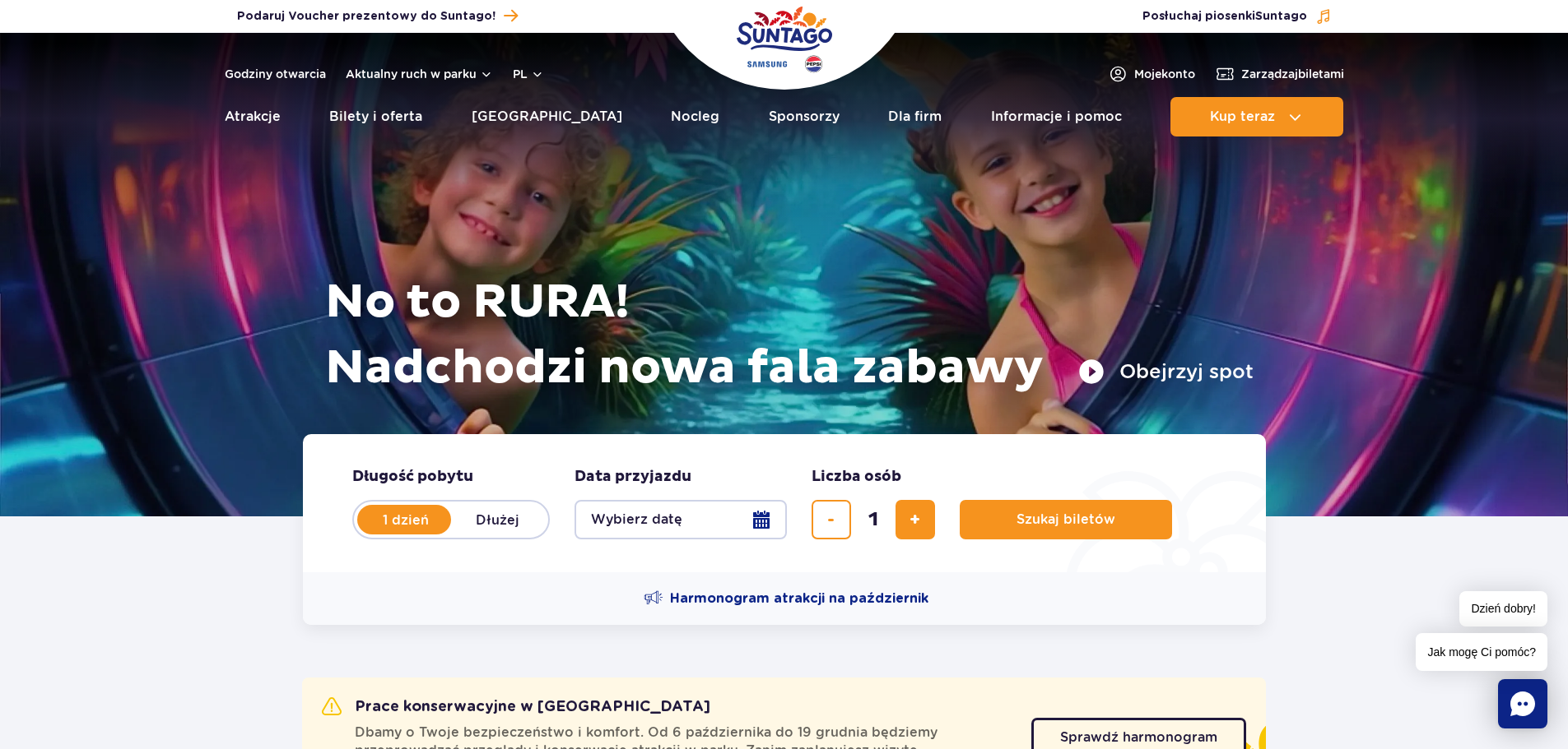
click at [701, 526] on button "Wybierz datę" at bounding box center [680, 520] width 212 height 40
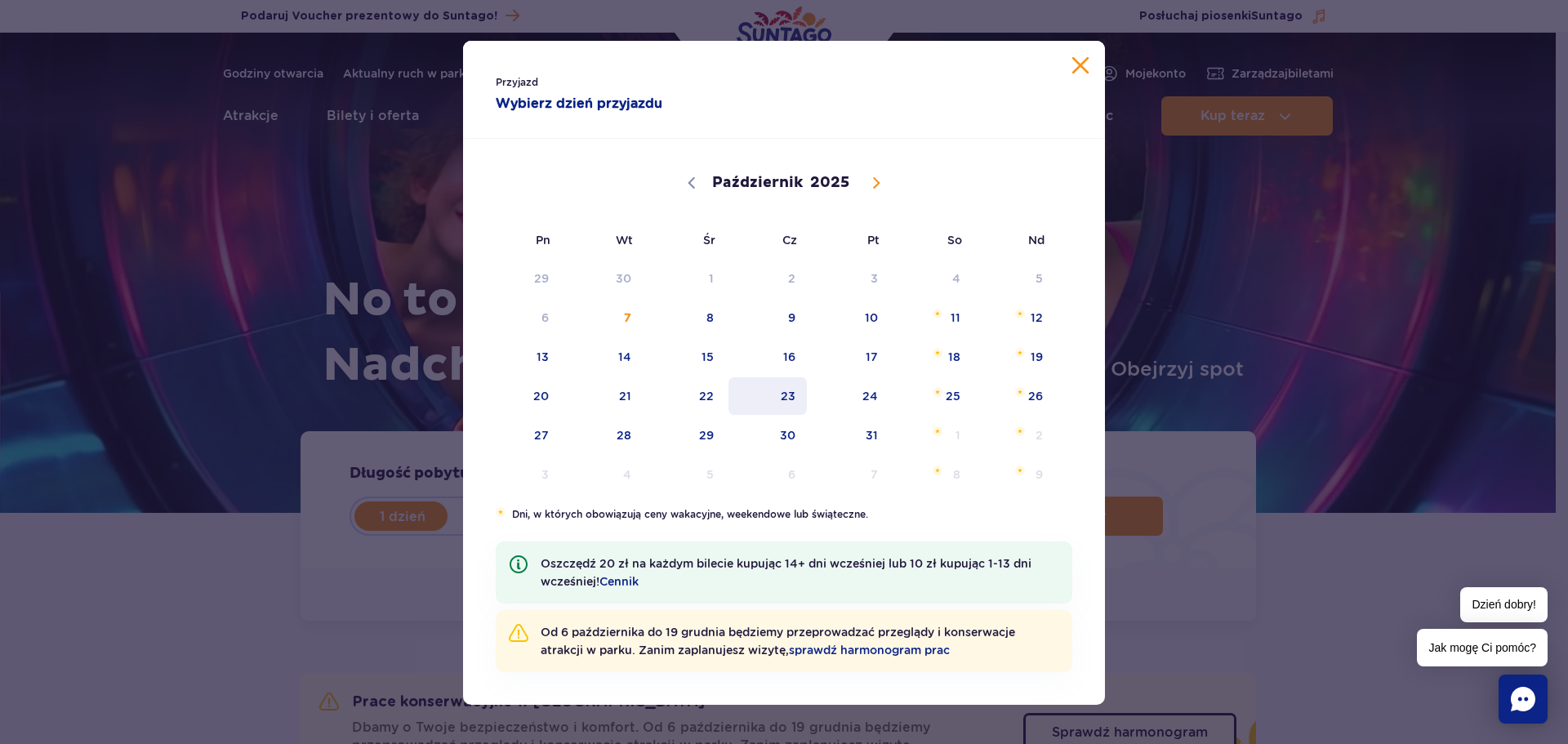
click at [781, 399] on span "23" at bounding box center [768, 396] width 82 height 38
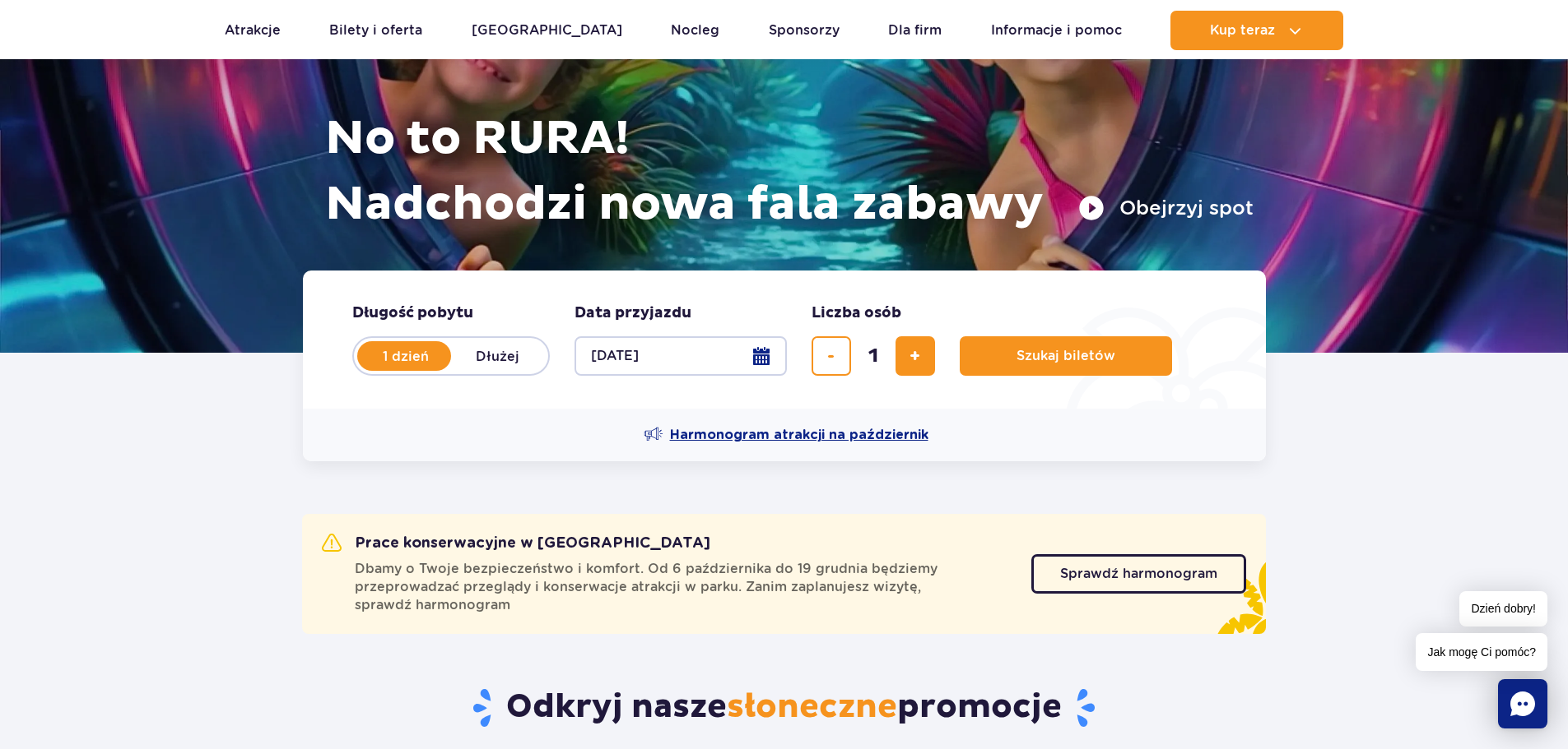
scroll to position [165, 0]
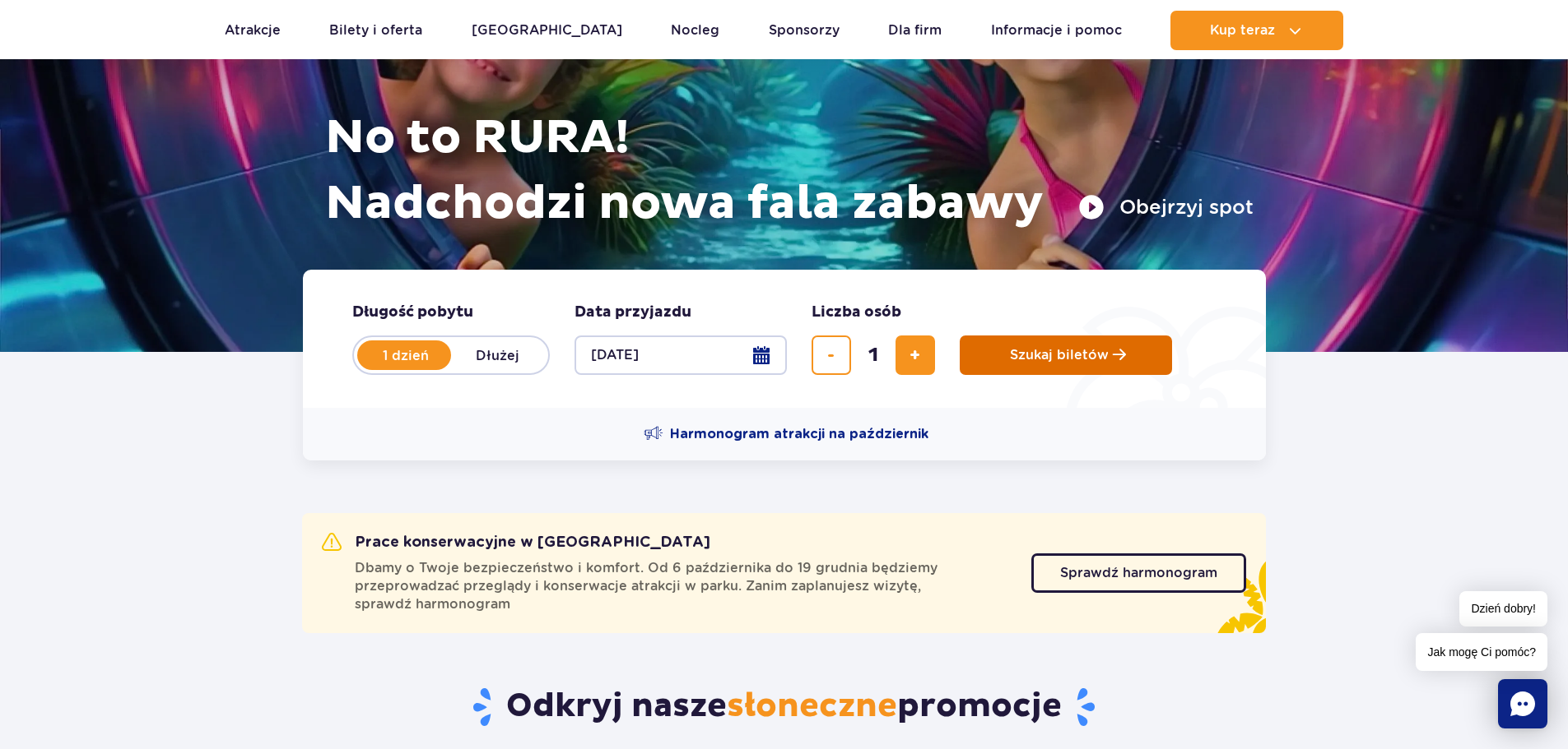
click at [1041, 356] on span "Szukaj biletów" at bounding box center [1059, 355] width 98 height 15
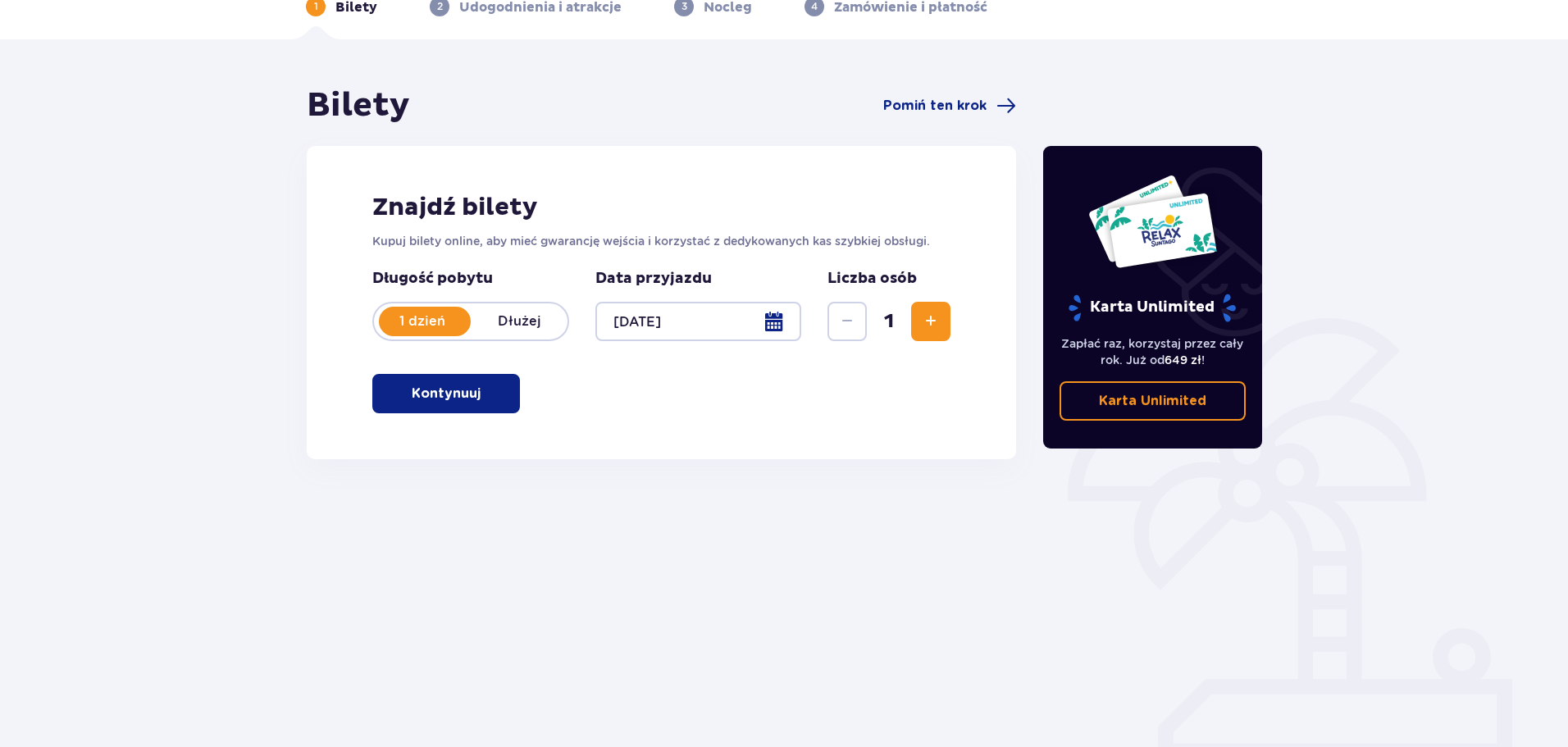
click at [476, 394] on span "button" at bounding box center [483, 393] width 20 height 20
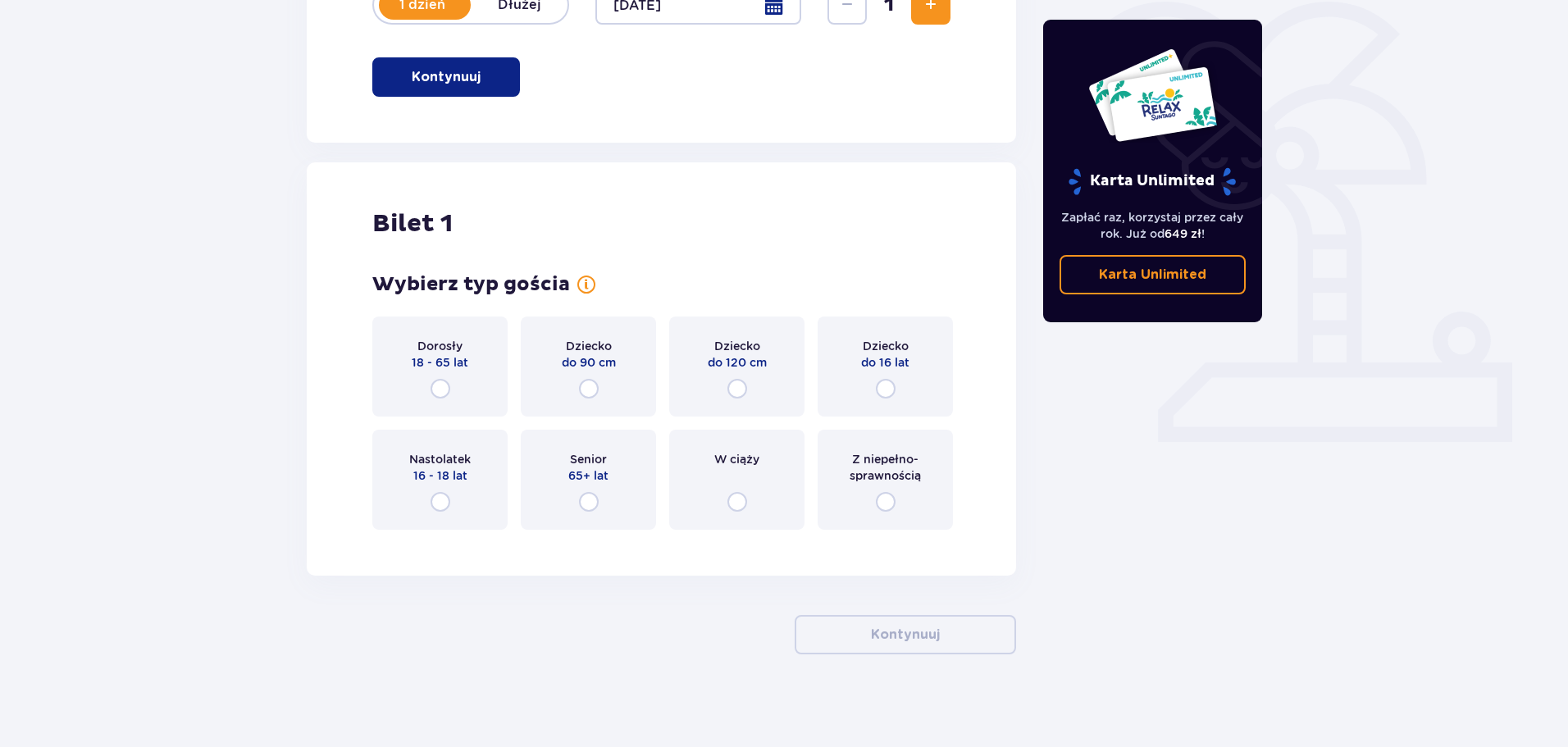
scroll to position [411, 0]
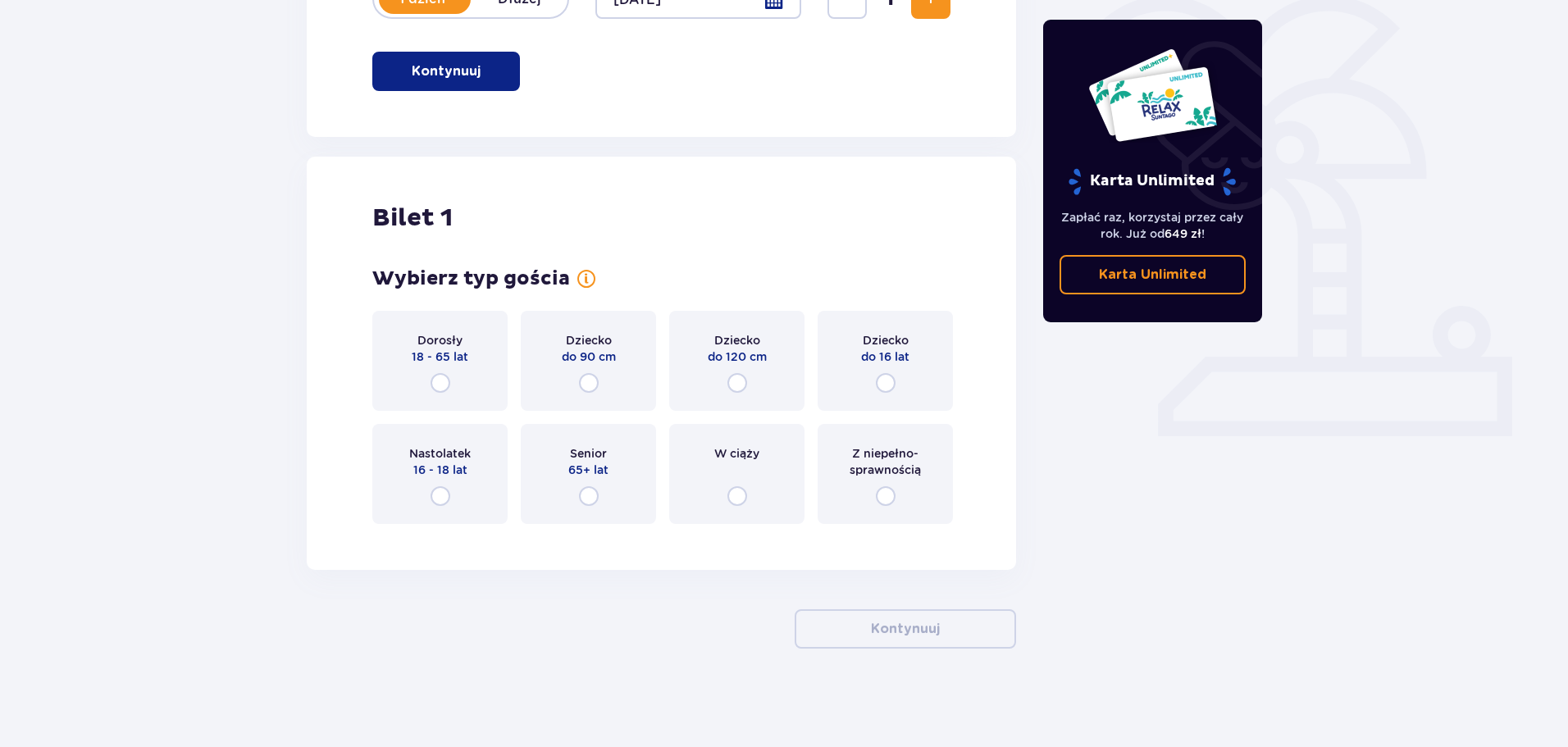
click at [445, 382] on input "radio" at bounding box center [440, 383] width 20 height 20
radio input "true"
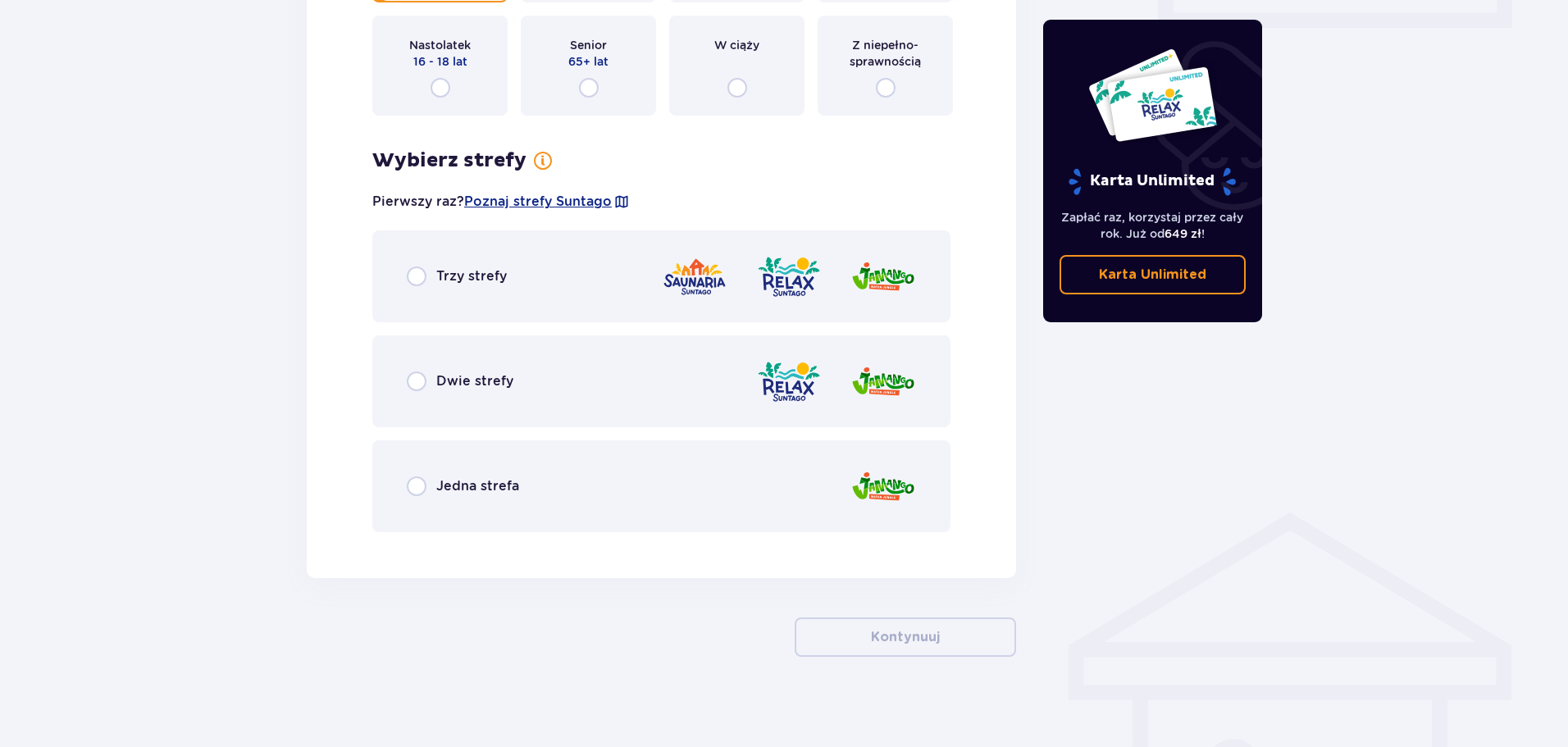
scroll to position [828, 0]
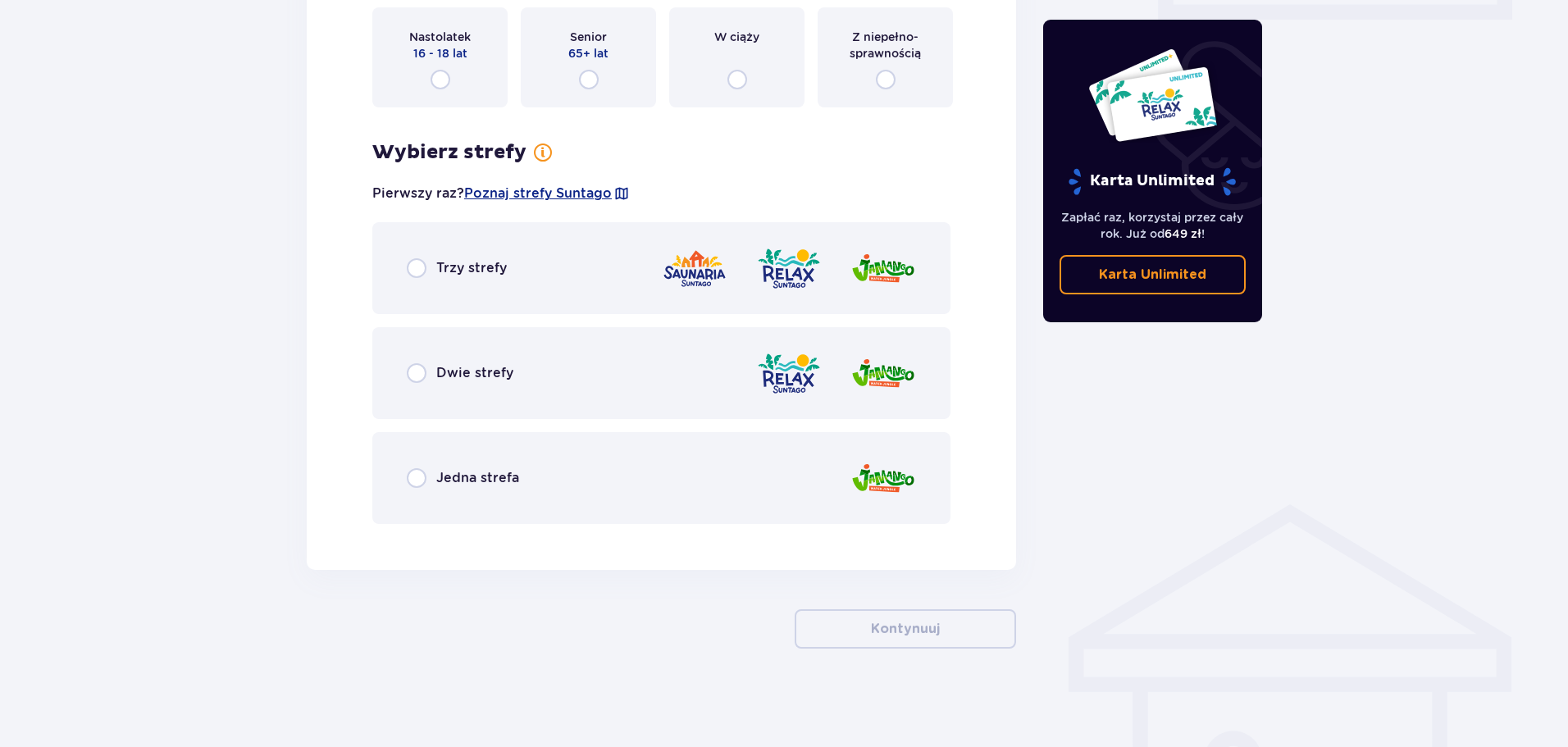
click at [591, 391] on div "Dwie strefy" at bounding box center [661, 373] width 578 height 92
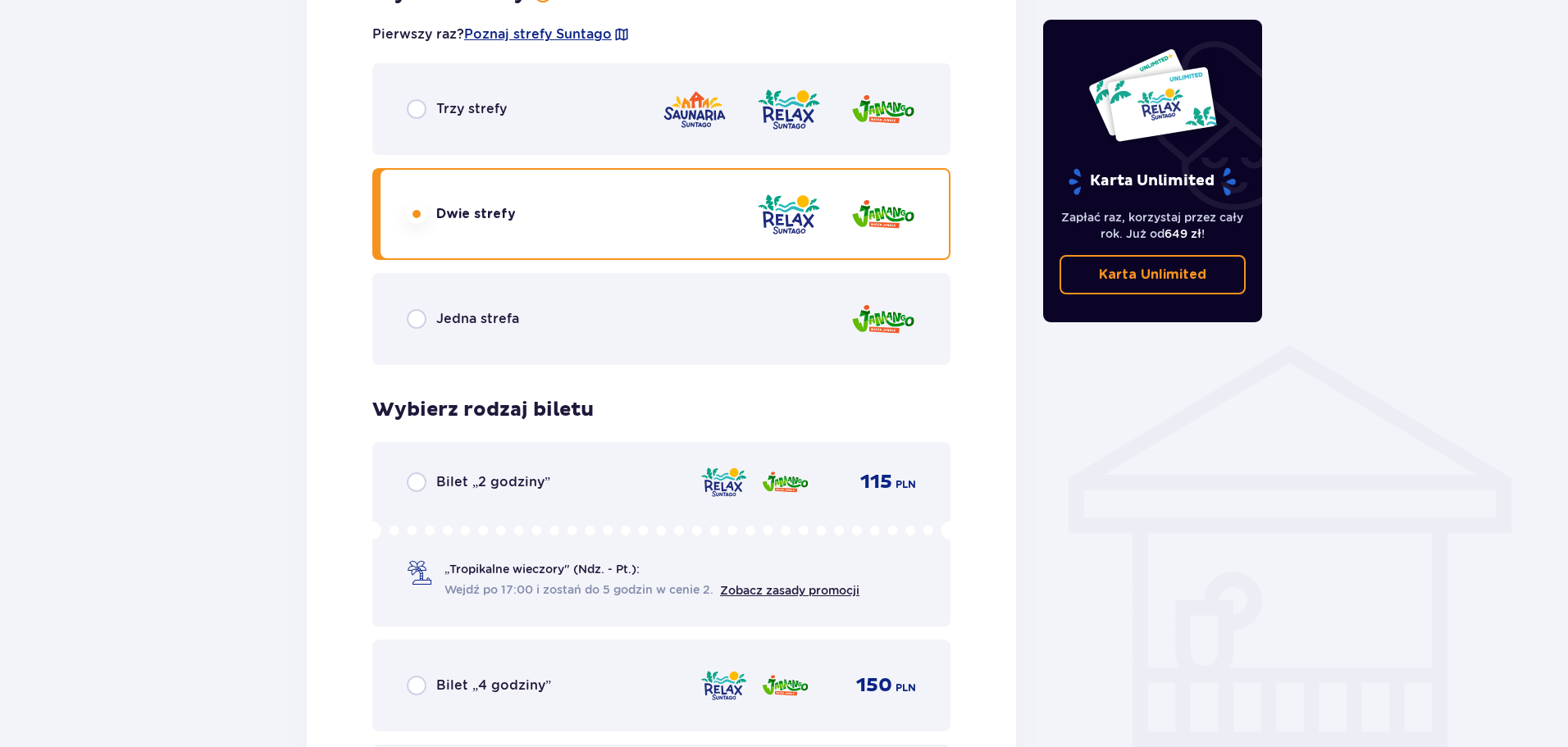
scroll to position [972, 0]
